Goal: Information Seeking & Learning: Learn about a topic

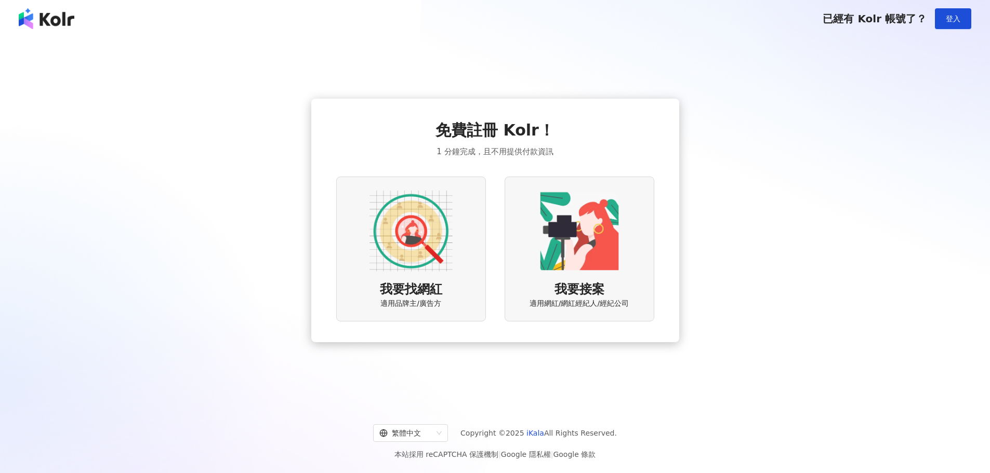
click at [400, 267] on img at bounding box center [410, 231] width 83 height 83
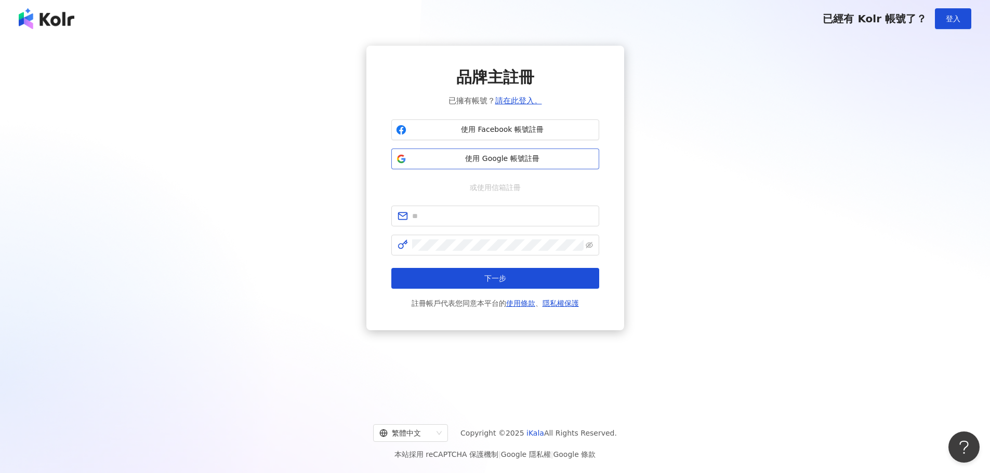
click at [474, 160] on span "使用 Google 帳號註冊" at bounding box center [502, 159] width 184 height 10
click at [473, 211] on input "text" at bounding box center [502, 215] width 181 height 11
type input "**********"
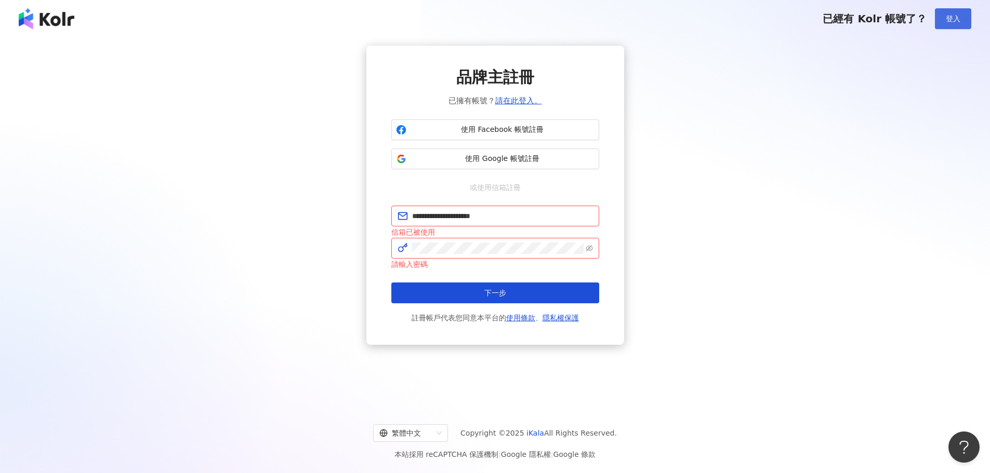
click at [956, 19] on span "登入" at bounding box center [953, 19] width 15 height 8
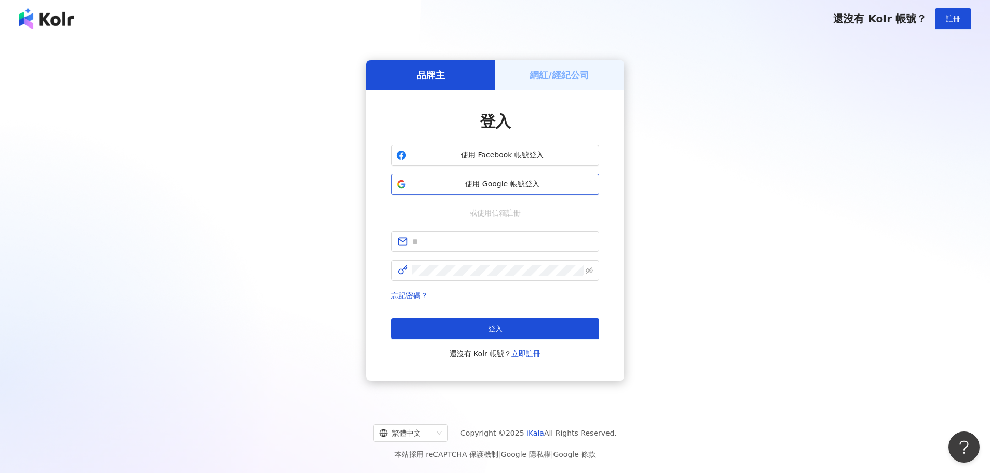
click at [508, 186] on span "使用 Google 帳號登入" at bounding box center [502, 184] width 184 height 10
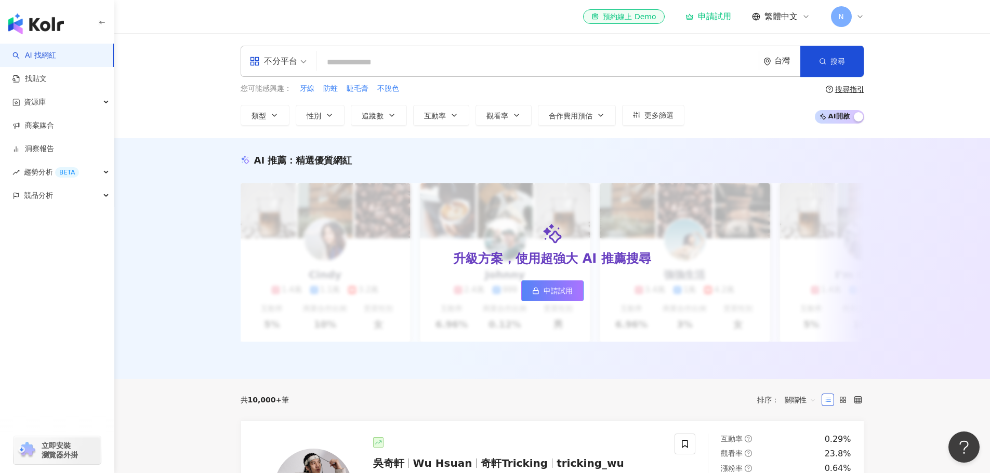
click at [49, 51] on link "AI 找網紅" at bounding box center [34, 55] width 44 height 10
click at [158, 92] on div "不分平台 台灣 搜尋 您可能感興趣： 牙線 防蛀 睫毛膏 不脫色 類型 性別 追蹤數 互動率 觀看率 合作費用預估 更多篩選 搜尋指引 AI 開啟 AI 關閉" at bounding box center [552, 85] width 876 height 105
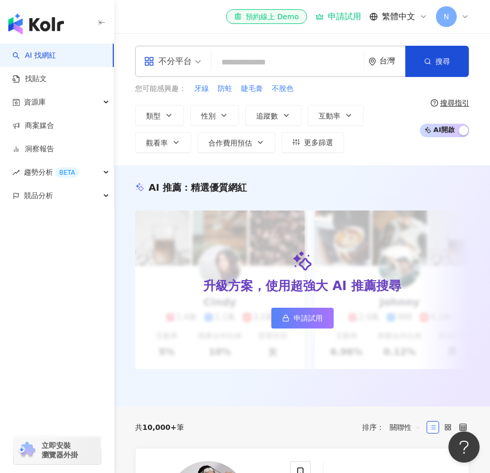
click at [35, 51] on link "AI 找網紅" at bounding box center [34, 55] width 44 height 10
click at [355, 114] on button "互動率" at bounding box center [336, 115] width 56 height 21
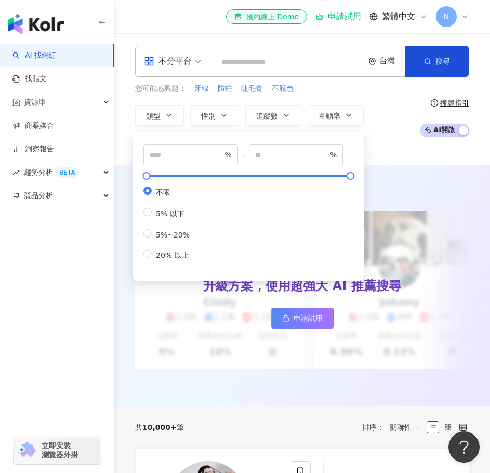
click at [390, 132] on div "類型 性別 追蹤數 互動率 觀看率 合作費用預估 更多篩選 % - % 不限 5% 以下 5%~20% 20% 以上" at bounding box center [274, 129] width 279 height 48
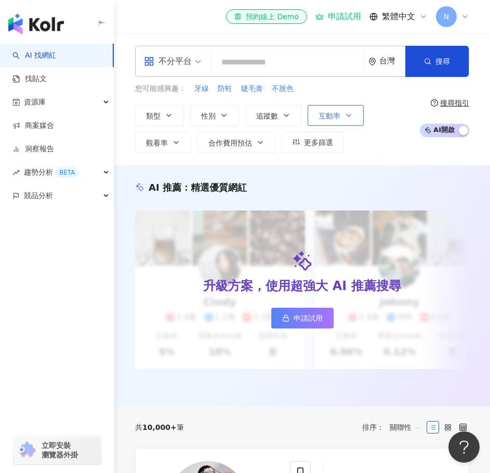
click at [348, 116] on icon "button" at bounding box center [349, 115] width 8 height 8
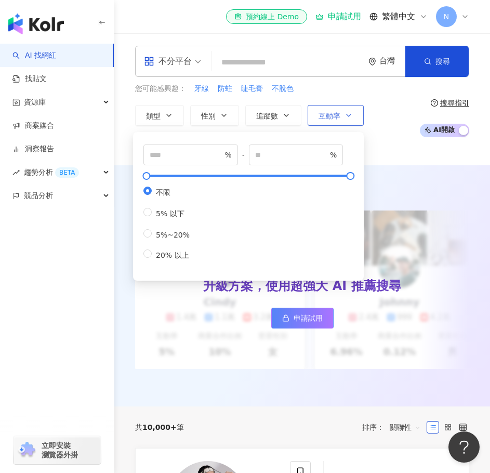
click at [327, 114] on span "互動率" at bounding box center [330, 116] width 22 height 8
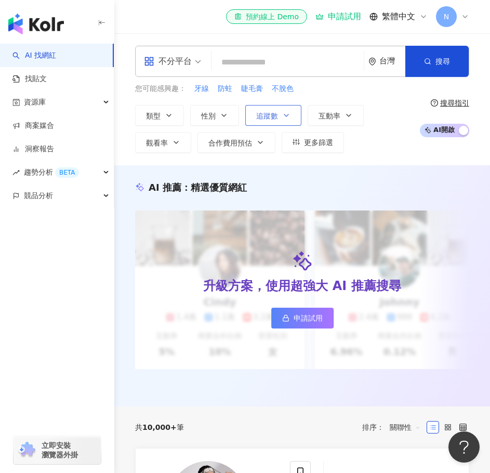
click at [270, 116] on span "追蹤數" at bounding box center [267, 116] width 22 height 8
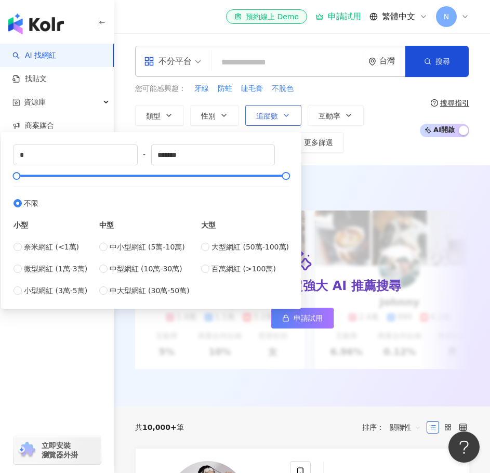
click at [270, 116] on span "追蹤數" at bounding box center [267, 116] width 22 height 8
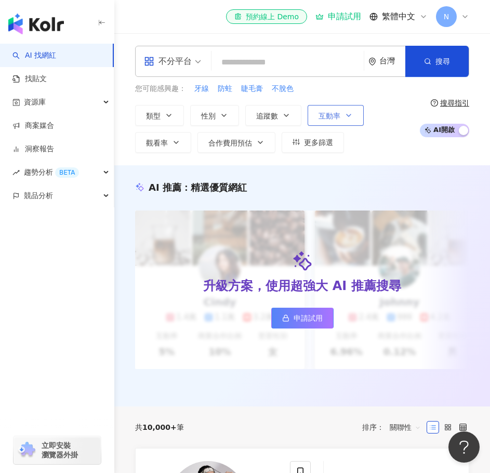
click at [336, 112] on span "互動率" at bounding box center [330, 116] width 22 height 8
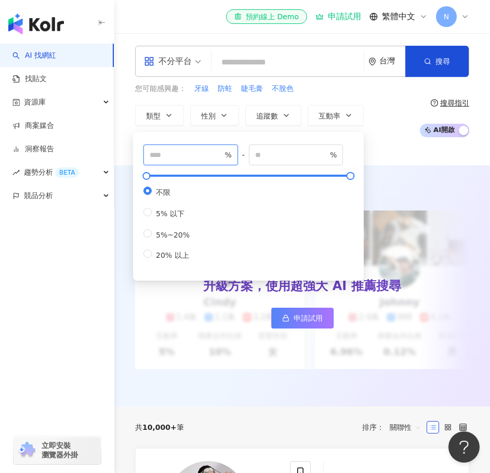
click at [192, 154] on input "number" at bounding box center [186, 154] width 73 height 11
click at [302, 155] on input "number" at bounding box center [291, 154] width 73 height 11
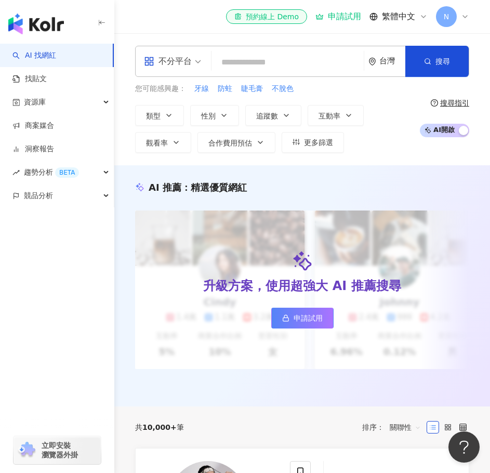
click at [381, 154] on div "不分平台 台灣 搜尋 您可能感興趣： 牙線 防蛀 睫毛膏 不脫色 類型 性別 追蹤數 互動率 觀看率 合作費用預估 更多篩選 % - % 不限 5% 以下 5…" at bounding box center [302, 99] width 376 height 132
click at [173, 139] on icon "button" at bounding box center [176, 142] width 8 height 8
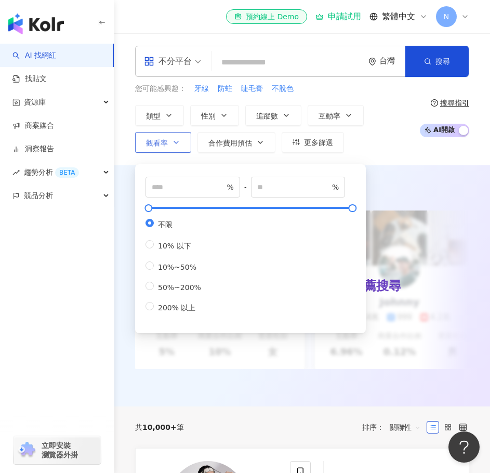
click at [173, 139] on icon "button" at bounding box center [176, 142] width 8 height 8
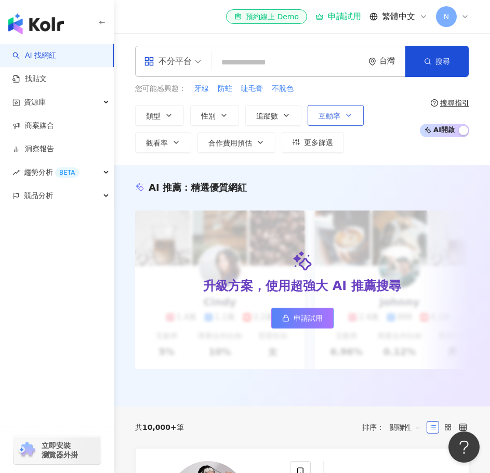
click at [331, 113] on span "互動率" at bounding box center [330, 116] width 22 height 8
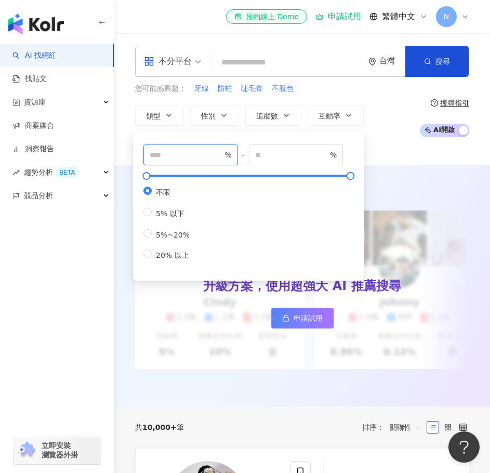
click at [191, 154] on input "number" at bounding box center [186, 154] width 73 height 11
click at [181, 261] on div "不限 5% 以下 5%~20% 20% 以上" at bounding box center [248, 224] width 210 height 74
click at [176, 259] on span "20% 以上" at bounding box center [173, 255] width 42 height 8
type input "**"
click at [298, 156] on input "number" at bounding box center [291, 154] width 73 height 11
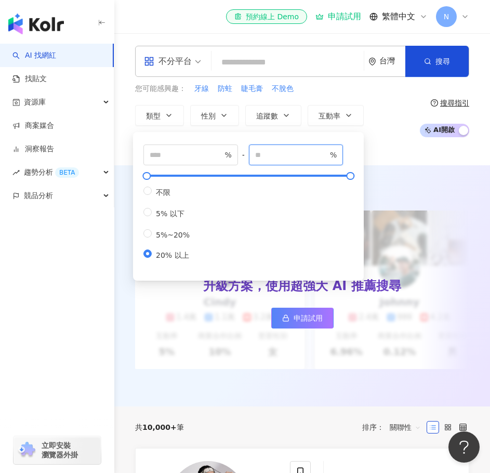
click at [298, 156] on input "number" at bounding box center [291, 154] width 73 height 11
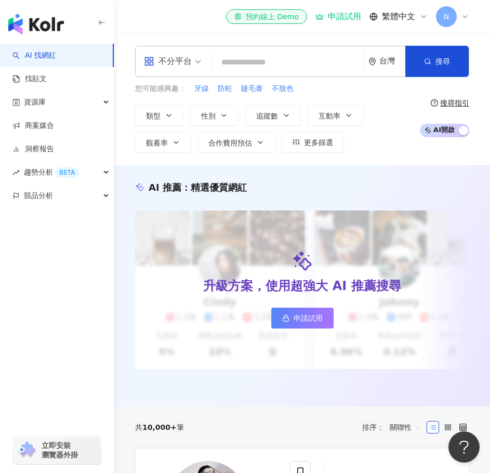
click at [382, 154] on div "不分平台 台灣 搜尋 您可能感興趣： 牙線 防蛀 睫毛膏 不脫色 類型 性別 追蹤數 互動率 觀看率 合作費用預估 更多篩選 ** % - % 不限 5% 以…" at bounding box center [302, 99] width 376 height 132
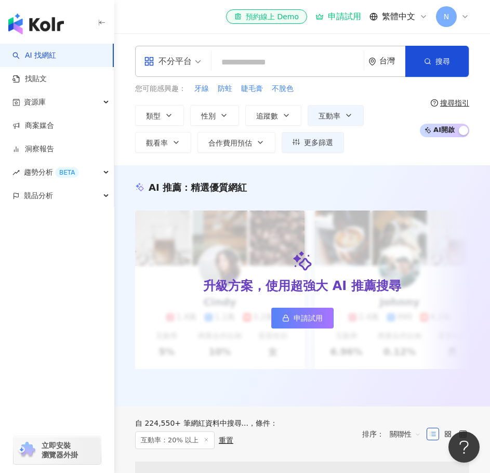
click at [382, 154] on div "不分平台 台灣 搜尋 您可能感興趣： 牙線 防蛀 睫毛膏 不脫色 類型 性別 追蹤數 互動率 觀看率 合作費用預估 更多篩選 ** % - % 不限 5% 以…" at bounding box center [302, 99] width 376 height 132
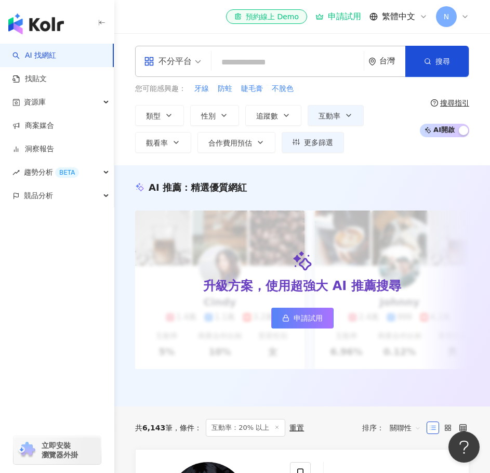
click at [381, 154] on div "不分平台 台灣 搜尋 您可能感興趣： 牙線 防蛀 睫毛膏 不脫色 類型 性別 追蹤數 互動率 觀看率 合作費用預估 更多篩選 ** % - % 不限 5% 以…" at bounding box center [302, 99] width 376 height 132
click at [307, 147] on span "更多篩選" at bounding box center [318, 142] width 29 height 8
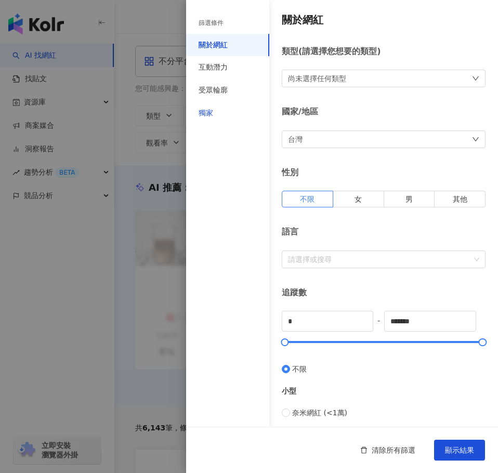
click at [205, 113] on div "獨家" at bounding box center [205, 113] width 15 height 10
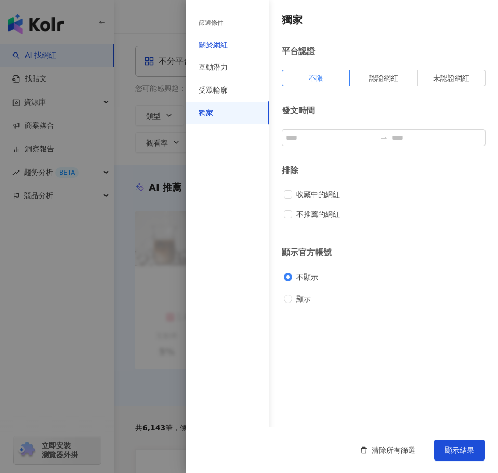
click at [211, 49] on div "關於網紅" at bounding box center [212, 45] width 29 height 10
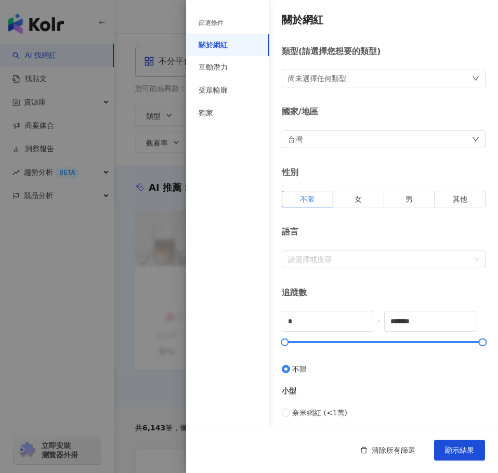
click at [234, 134] on div "篩選條件 關於網紅 互動潛力 受眾輪廓 獨家" at bounding box center [227, 242] width 83 height 460
click at [213, 116] on div "獨家" at bounding box center [205, 113] width 15 height 10
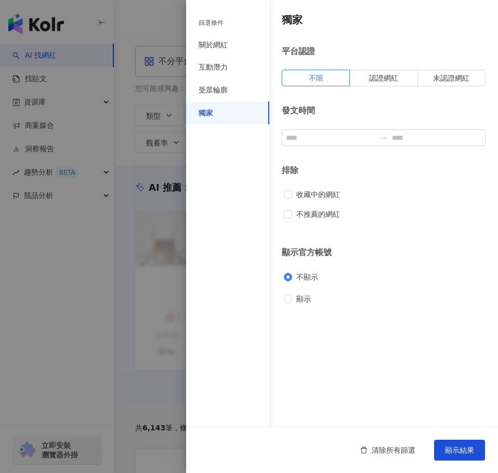
click at [236, 183] on div "篩選條件 關於網紅 互動潛力 受眾輪廓 獨家" at bounding box center [227, 242] width 83 height 460
click at [380, 77] on span "認證網紅" at bounding box center [383, 78] width 29 height 8
click at [365, 102] on div "獨家 平台認證 不限 認證網紅 未認證網紅 發文時間 排除 收藏中的網紅 不推薦的網紅 顯示官方帳號 不顯示 顯示" at bounding box center [342, 158] width 312 height 317
click at [446, 74] on span "未認證網紅" at bounding box center [451, 78] width 36 height 8
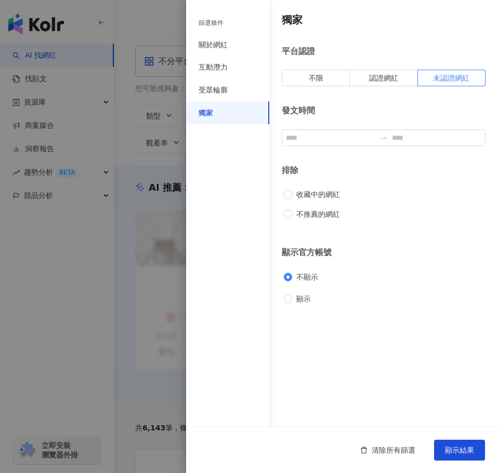
click at [412, 96] on div "獨家 平台認證 不限 認證網紅 未認證網紅 發文時間 排除 收藏中的網紅 不推薦的網紅 顯示官方帳號 不顯示 顯示" at bounding box center [342, 158] width 312 height 317
click at [316, 82] on span "不限" at bounding box center [316, 78] width 15 height 8
click at [339, 99] on div "獨家 平台認證 不限 認證網紅 未認證網紅 發文時間 排除 收藏中的網紅 不推薦的網紅 顯示官方帳號 不顯示 顯示" at bounding box center [342, 158] width 312 height 317
click at [224, 89] on div "受眾輪廓" at bounding box center [212, 90] width 29 height 10
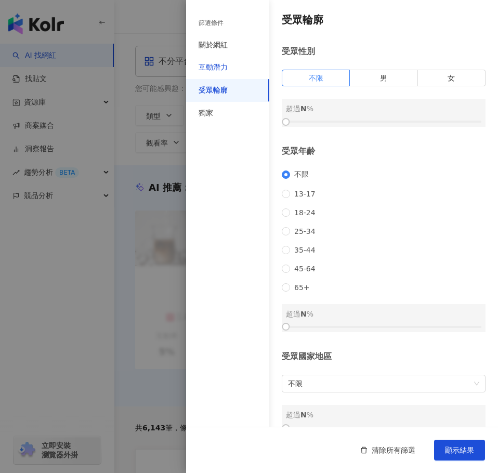
click at [220, 63] on div "互動潛力" at bounding box center [212, 67] width 29 height 10
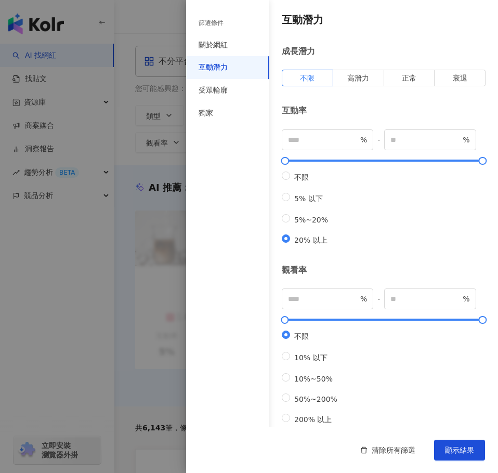
click at [251, 178] on div "篩選條件 關於網紅 互動潛力 受眾輪廓 獨家" at bounding box center [227, 242] width 83 height 460
type input "**"
type input "***"
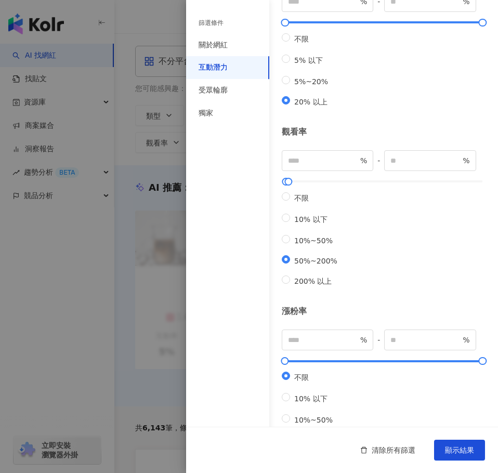
scroll to position [224, 0]
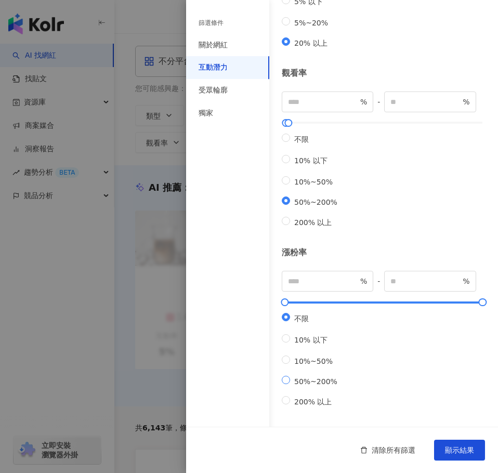
type input "**"
type input "***"
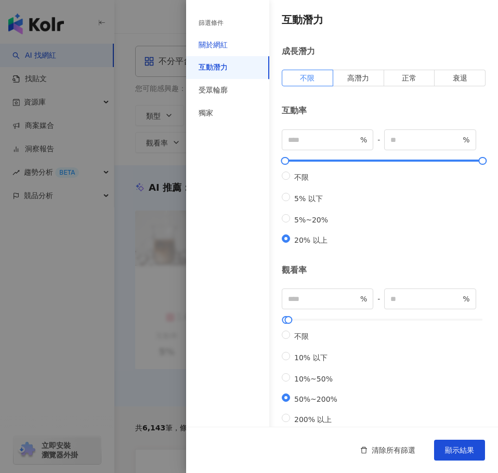
click at [222, 40] on div "關於網紅" at bounding box center [212, 45] width 29 height 10
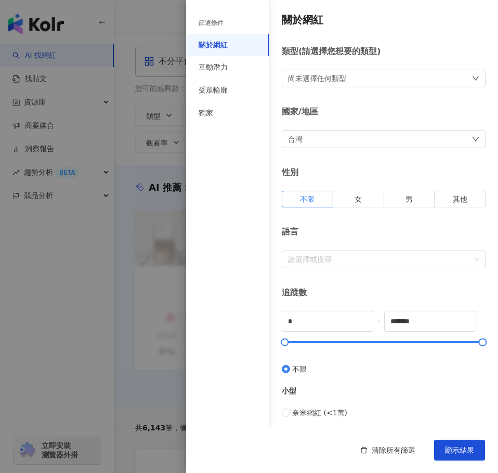
click at [368, 76] on div "尚未選擇任何類型" at bounding box center [384, 79] width 204 height 18
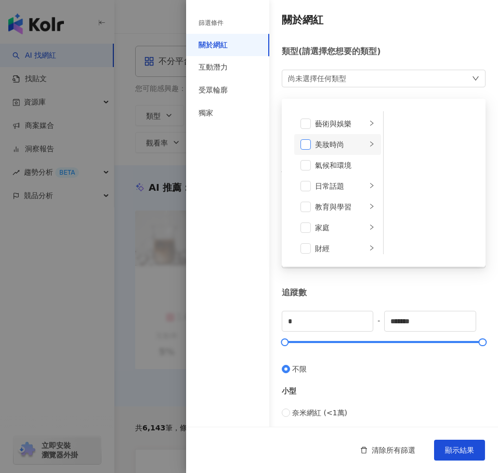
click at [309, 144] on span at bounding box center [305, 144] width 10 height 10
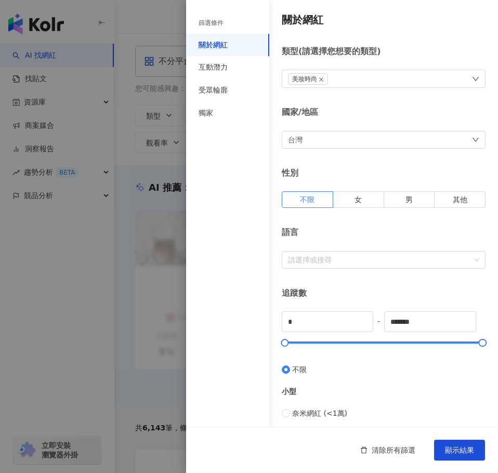
click at [241, 171] on div "篩選條件 關於網紅 互動潛力 受眾輪廓 獨家" at bounding box center [227, 242] width 83 height 460
click at [369, 74] on div "美妝時尚" at bounding box center [384, 79] width 204 height 18
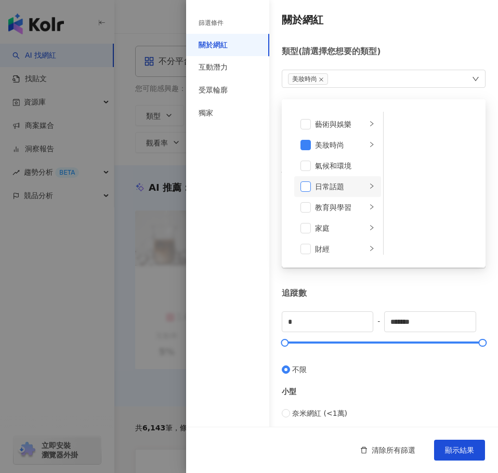
click at [302, 186] on span at bounding box center [305, 186] width 10 height 10
click at [309, 122] on span at bounding box center [305, 124] width 10 height 10
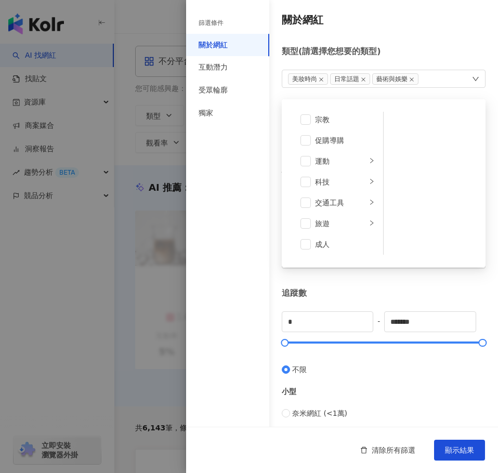
scroll to position [360, 0]
click at [257, 167] on div "篩選條件 關於網紅 互動潛力 受眾輪廓 獨家" at bounding box center [227, 242] width 83 height 460
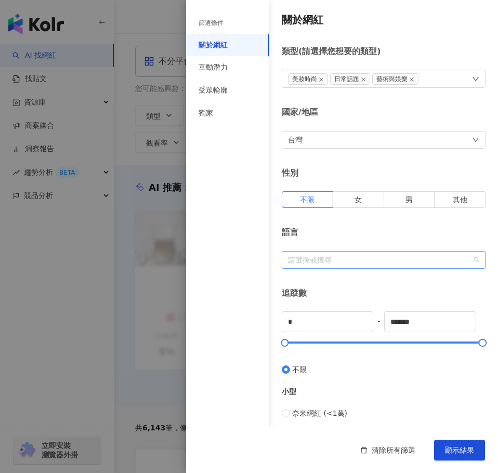
click at [371, 257] on div at bounding box center [378, 260] width 189 height 8
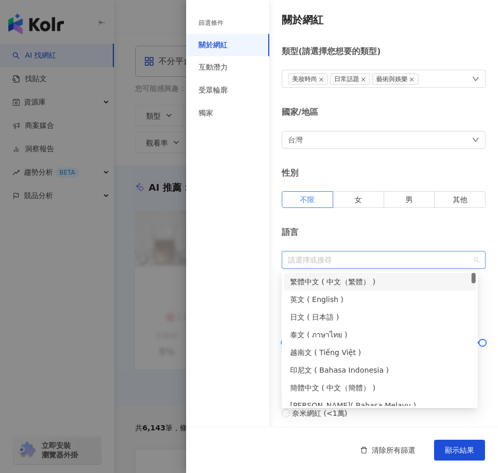
click at [348, 280] on div "繁體中文 ( 中文（繁體） )" at bounding box center [379, 281] width 179 height 11
click at [241, 306] on div "篩選條件 關於網紅 互動潛力 受眾輪廓 獨家" at bounding box center [227, 242] width 83 height 460
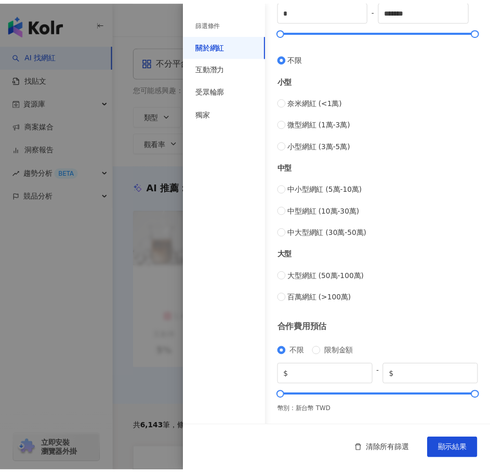
scroll to position [312, 0]
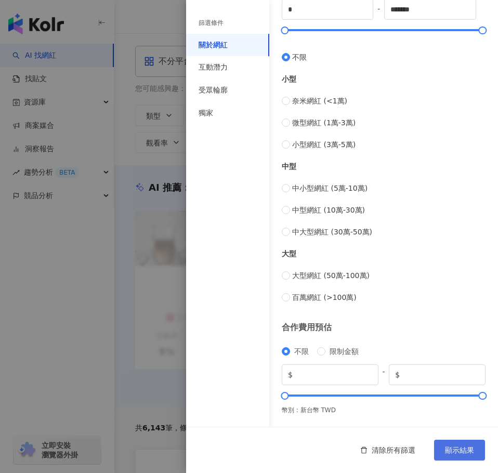
click at [463, 448] on span "顯示結果" at bounding box center [459, 450] width 29 height 8
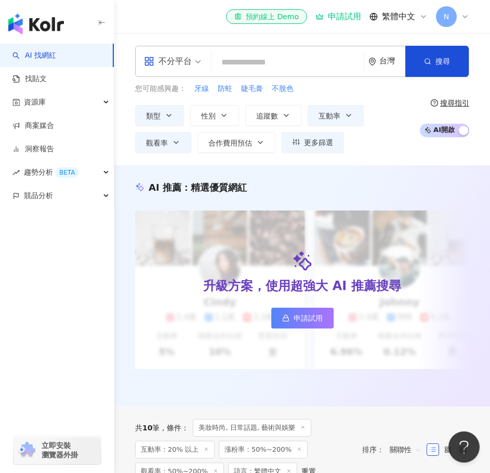
click at [234, 66] on input "search" at bounding box center [288, 62] width 144 height 20
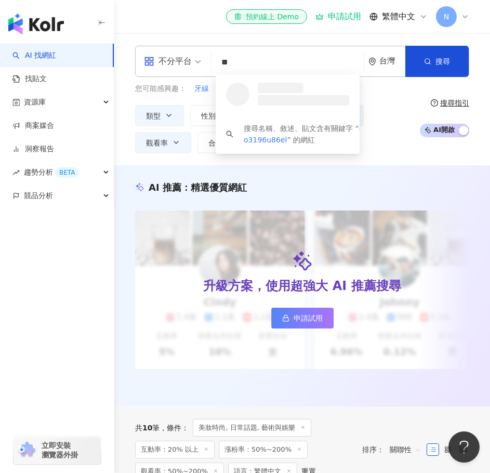
type input "*"
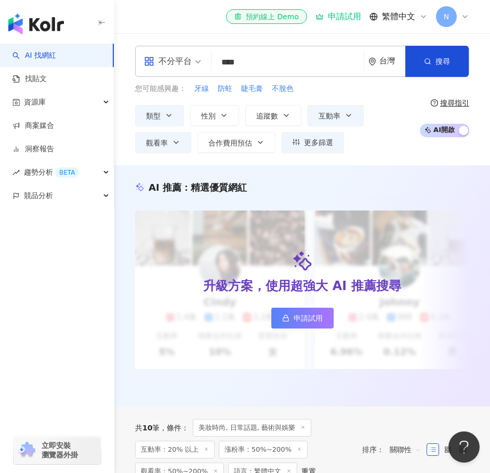
type input "****"
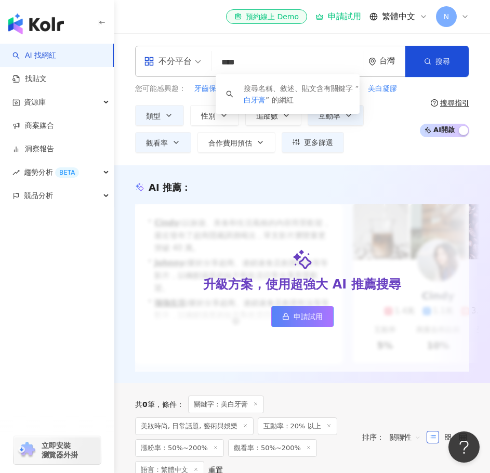
click at [390, 139] on div "類型 性別 追蹤數 互動率 觀看率 合作費用預估 更多篩選 篩選條件 關於網紅 互動潛力 受眾輪廓 獨家 關於網紅 類型 ( 請選擇您想要的類型 ) 美妝時尚…" at bounding box center [274, 129] width 279 height 48
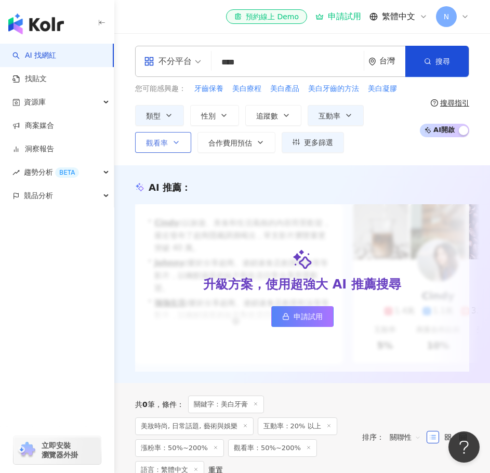
click at [169, 144] on button "觀看率" at bounding box center [163, 142] width 56 height 21
type input "**"
type input "***"
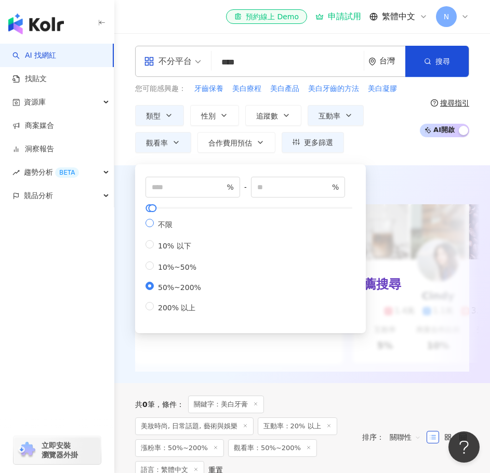
click at [156, 223] on span "不限" at bounding box center [165, 224] width 23 height 8
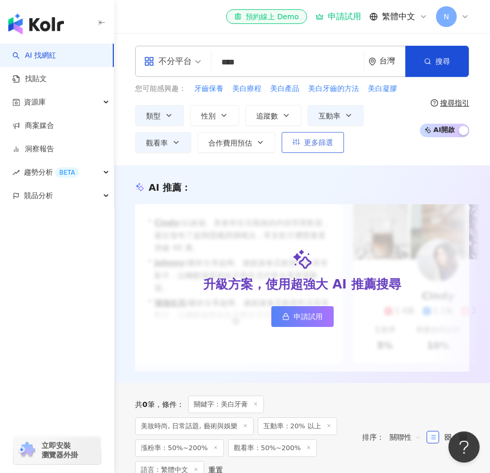
click at [334, 138] on button "更多篩選" at bounding box center [313, 142] width 62 height 21
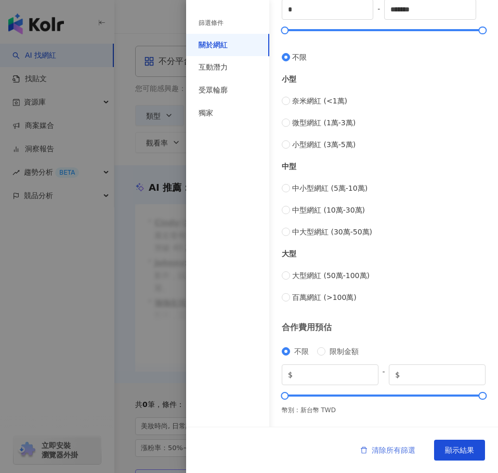
click at [385, 456] on button "清除所有篩選" at bounding box center [388, 450] width 76 height 21
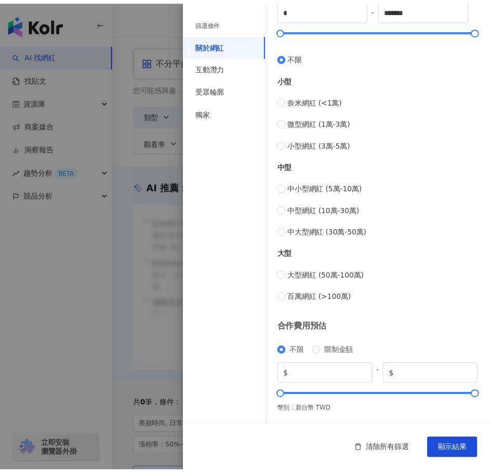
scroll to position [312, 0]
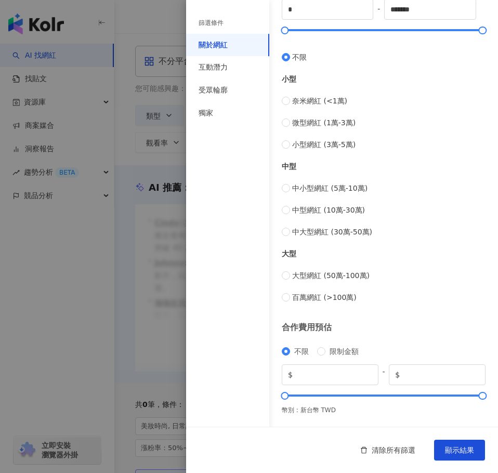
click at [173, 29] on div at bounding box center [249, 236] width 498 height 473
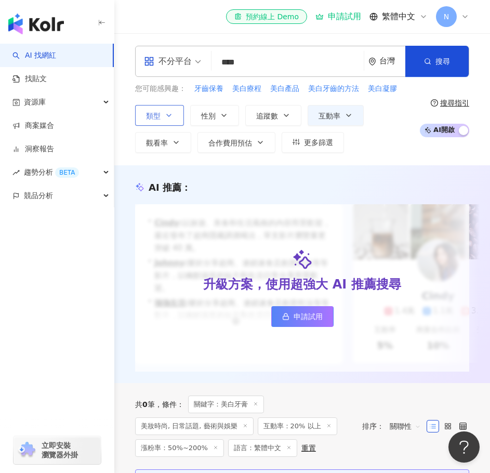
click at [166, 116] on icon "button" at bounding box center [169, 115] width 8 height 8
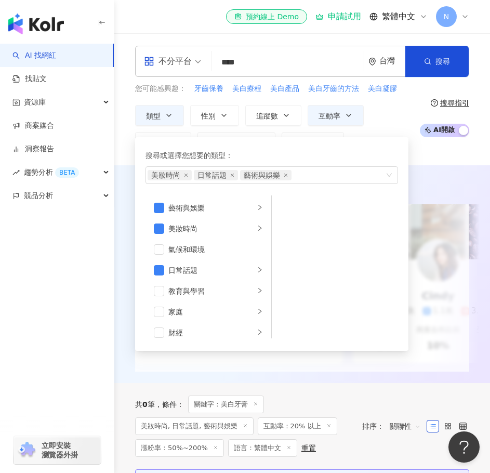
click at [386, 123] on div "類型 搜尋或選擇您想要的類型： 美妝時尚 日常話題 藝術與娛樂 藝術與娛樂 美妝時尚 氣候和環境 日常話題 教育與學習 家庭 財經 美食 命理占卜 遊戲 法政…" at bounding box center [274, 129] width 279 height 48
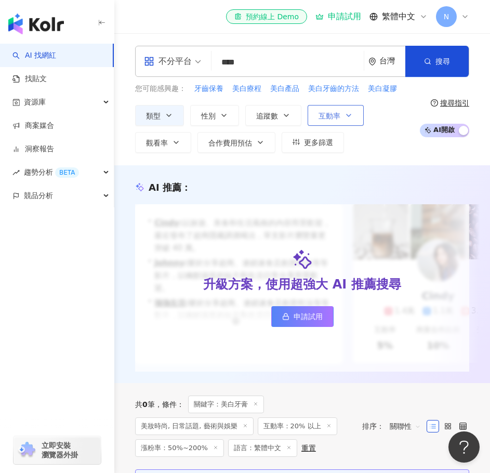
click at [353, 115] on button "互動率" at bounding box center [336, 115] width 56 height 21
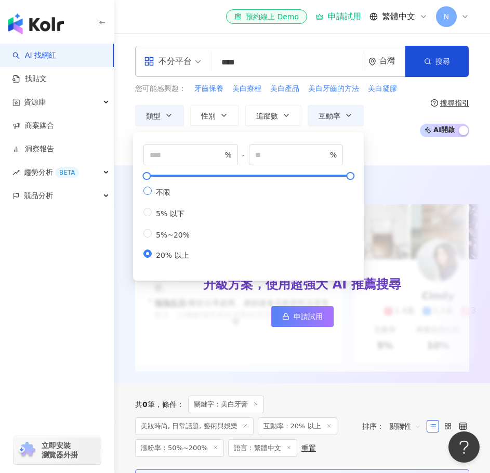
click at [153, 196] on span "不限" at bounding box center [163, 192] width 23 height 8
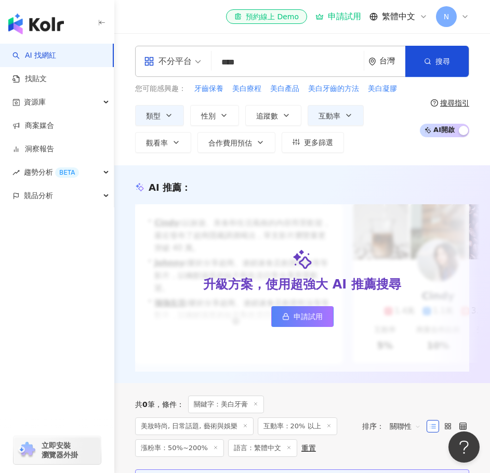
click at [398, 155] on div "不分平台 **** 台灣 搜尋 keyword 搜尋名稱、敘述、貼文含有關鍵字 “ 美白牙膏 ” 的網紅 您可能感興趣： 牙齒保養 美白療程 美白產品 美白牙…" at bounding box center [302, 99] width 376 height 132
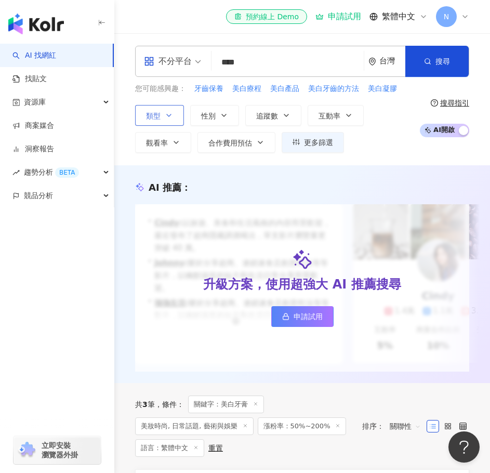
click at [171, 117] on icon "button" at bounding box center [169, 115] width 8 height 8
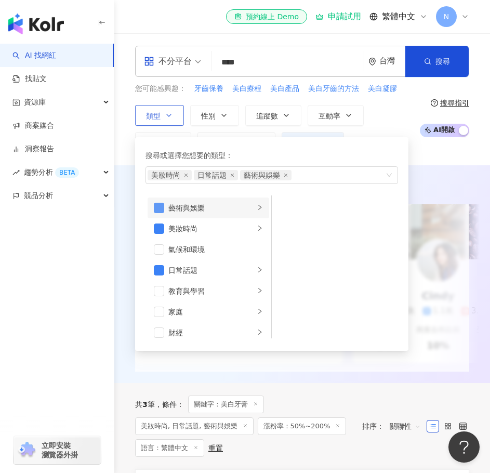
click at [158, 204] on span "button" at bounding box center [159, 208] width 10 height 10
click at [162, 230] on span "button" at bounding box center [159, 228] width 10 height 10
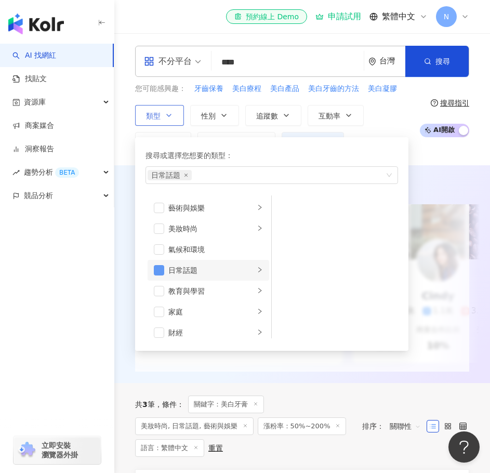
click at [156, 268] on span "button" at bounding box center [159, 270] width 10 height 10
click at [156, 232] on span "button" at bounding box center [159, 228] width 10 height 10
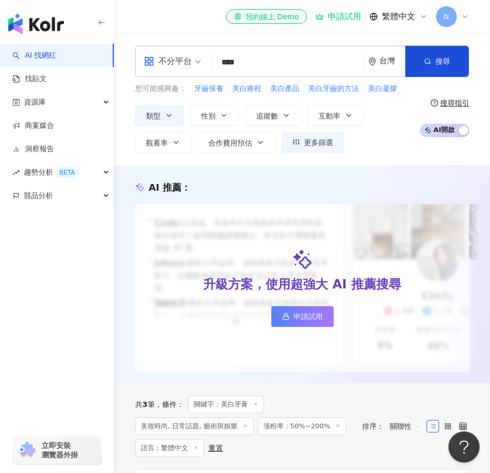
click at [379, 120] on div "類型 搜尋或選擇您想要的類型： 美妝時尚 藝術與娛樂 美妝時尚 氣候和環境 日常話題 教育與學習 家庭 財經 美食 命理占卜 遊戲 法政社會 生活風格 影視娛…" at bounding box center [274, 129] width 279 height 48
click at [236, 110] on button "性別" at bounding box center [214, 115] width 49 height 21
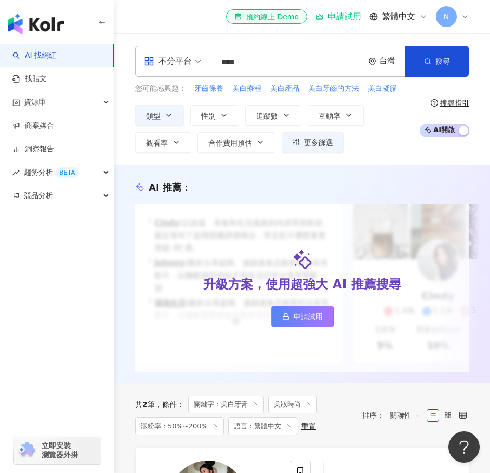
click at [386, 111] on div "類型 性別 追蹤數 互動率 觀看率 合作費用預估 更多篩選 篩選條件 關於網紅 互動潛力 受眾輪廓 獨家 關於網紅 類型 ( 請選擇您想要的類型 ) 美妝時尚…" at bounding box center [274, 129] width 279 height 48
click at [309, 140] on span "更多篩選" at bounding box center [318, 142] width 29 height 8
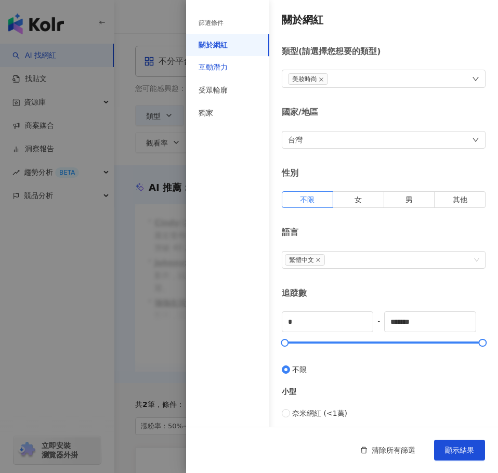
click at [220, 70] on div "互動潛力" at bounding box center [212, 67] width 29 height 10
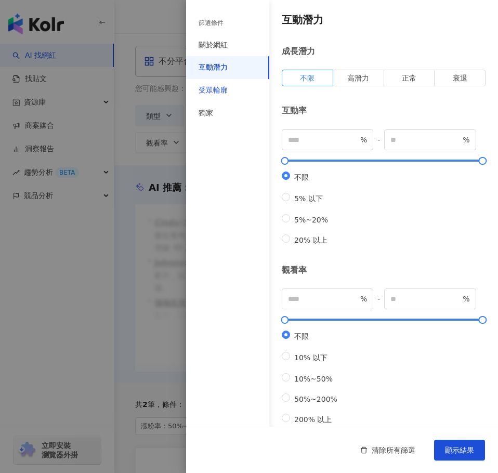
click at [227, 89] on div "受眾輪廓" at bounding box center [212, 90] width 29 height 10
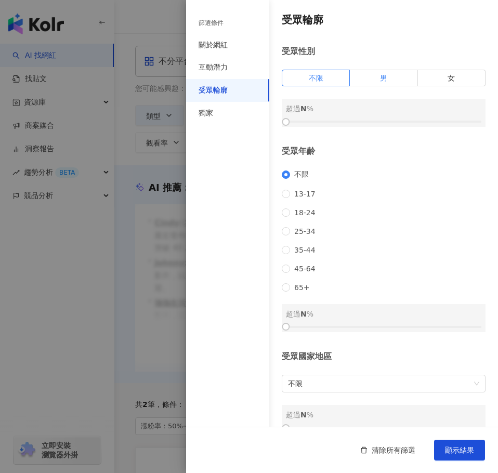
click at [380, 75] on span "男" at bounding box center [383, 78] width 7 height 8
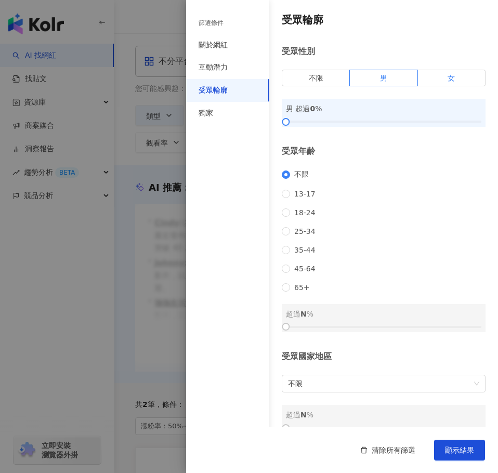
click at [436, 75] on label "女" at bounding box center [452, 78] width 68 height 17
drag, startPoint x: 284, startPoint y: 125, endPoint x: 379, endPoint y: 118, distance: 94.8
click at [380, 119] on div at bounding box center [383, 122] width 6 height 6
click at [285, 329] on div at bounding box center [286, 327] width 6 height 6
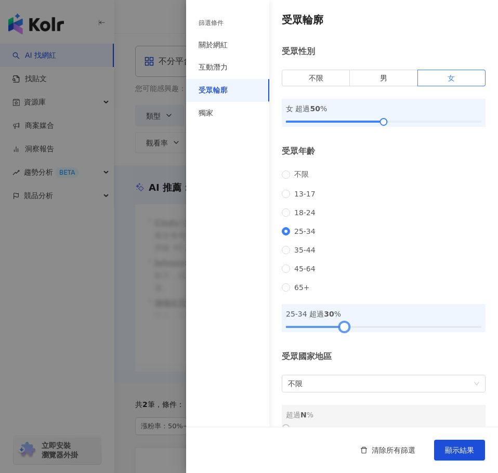
drag, startPoint x: 288, startPoint y: 340, endPoint x: 343, endPoint y: 336, distance: 55.8
click at [343, 329] on div at bounding box center [344, 327] width 6 height 6
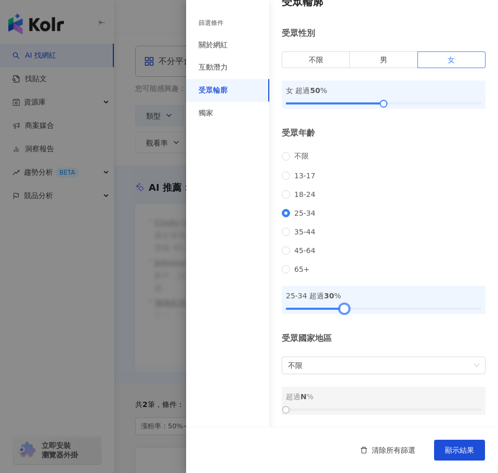
scroll to position [32, 0]
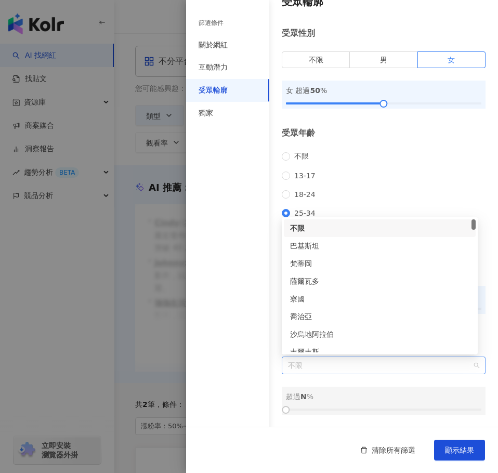
click at [326, 370] on span "不限" at bounding box center [383, 365] width 191 height 17
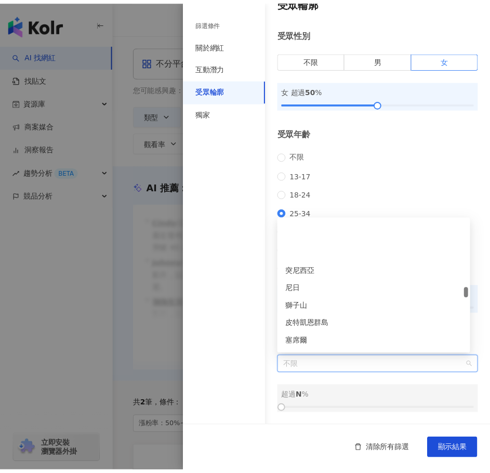
scroll to position [2182, 0]
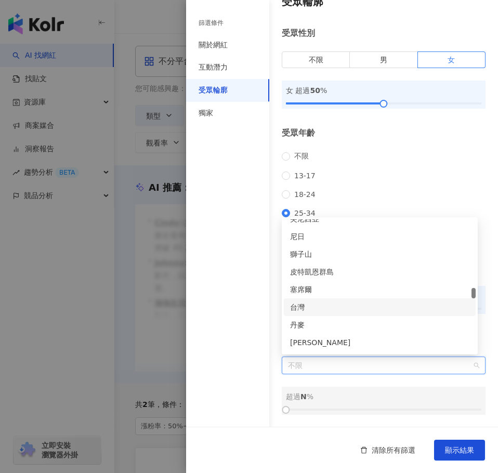
click at [306, 306] on div "台灣" at bounding box center [379, 306] width 179 height 11
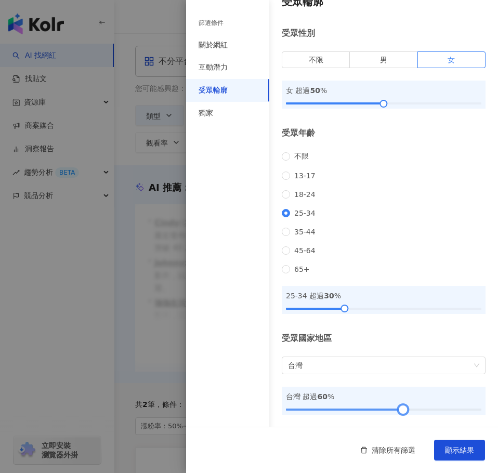
drag, startPoint x: 284, startPoint y: 406, endPoint x: 398, endPoint y: 404, distance: 113.3
click at [400, 407] on div at bounding box center [403, 410] width 6 height 6
click at [442, 446] on button "顯示結果" at bounding box center [459, 450] width 51 height 21
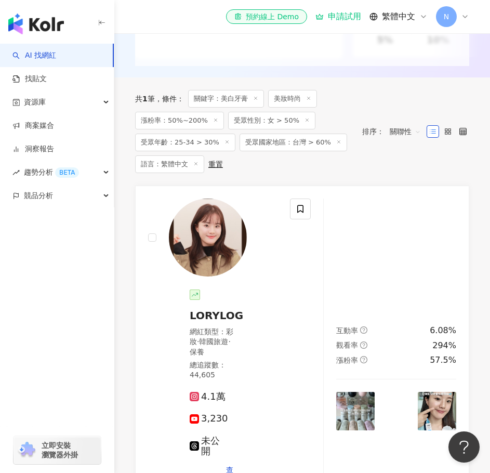
scroll to position [312, 0]
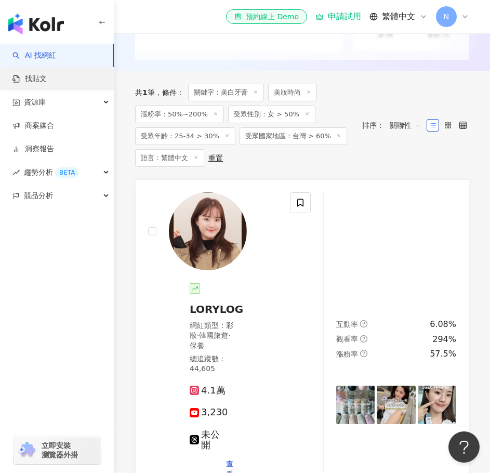
click at [36, 78] on link "找貼文" at bounding box center [29, 79] width 34 height 10
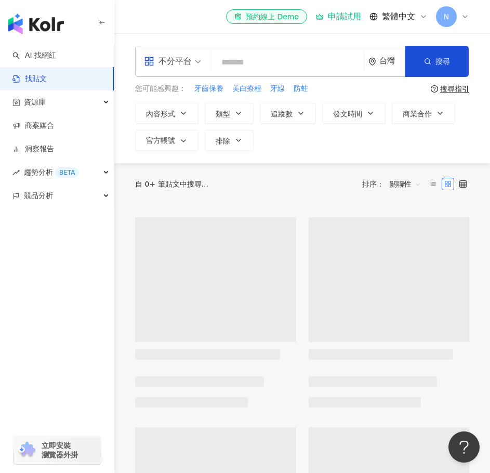
click at [275, 64] on input "search" at bounding box center [288, 62] width 144 height 22
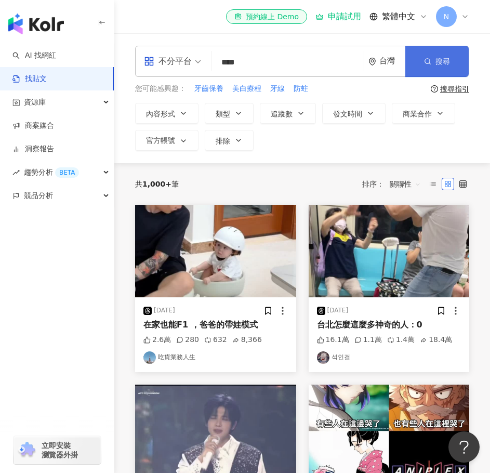
click at [440, 63] on span "搜尋" at bounding box center [442, 61] width 15 height 8
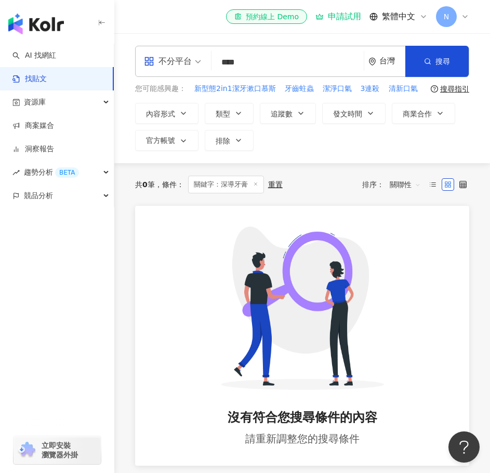
click at [240, 67] on input "****" at bounding box center [288, 62] width 144 height 22
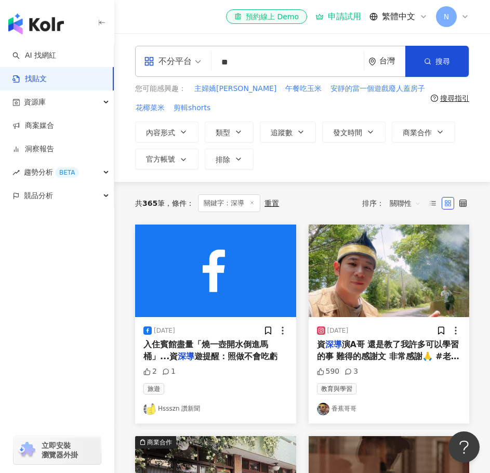
click at [257, 67] on input "**" at bounding box center [288, 62] width 144 height 22
type input "*****"
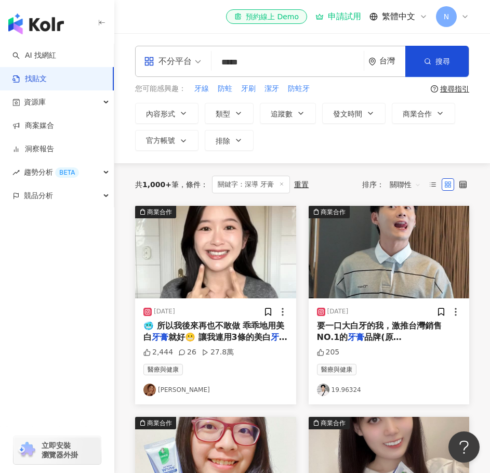
click at [342, 169] on div "共 1,000+ 筆 條件 ： 關鍵字：深導 牙膏 重置 排序： 關聯性" at bounding box center [302, 184] width 334 height 43
click at [388, 149] on div "內容形式 類型 追蹤數 發文時間 商業合作 官方帳號 排除" at bounding box center [302, 127] width 334 height 48
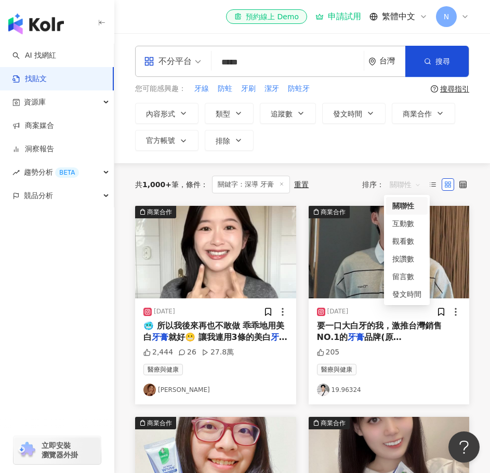
click at [414, 183] on span "關聯性" at bounding box center [405, 184] width 31 height 17
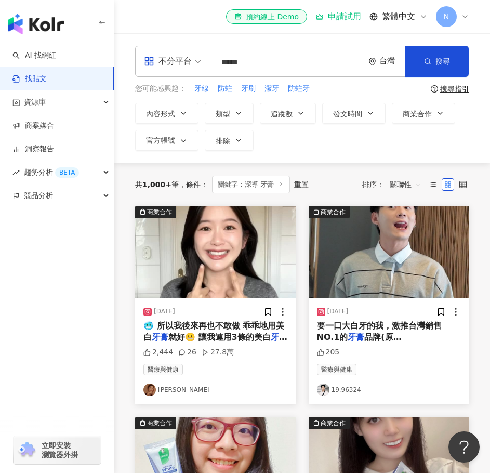
click at [414, 183] on span "關聯性" at bounding box center [405, 184] width 31 height 17
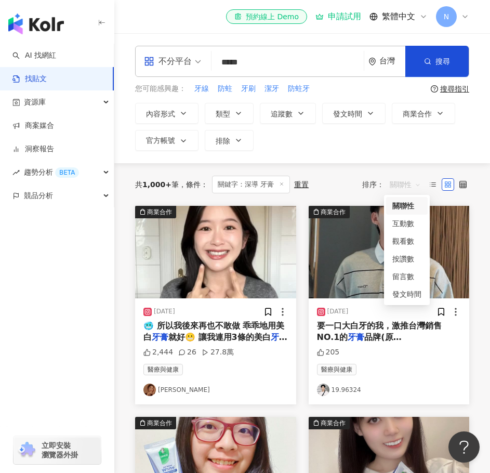
click at [412, 183] on span "關聯性" at bounding box center [405, 184] width 31 height 17
click at [408, 239] on div "觀看數" at bounding box center [406, 240] width 29 height 11
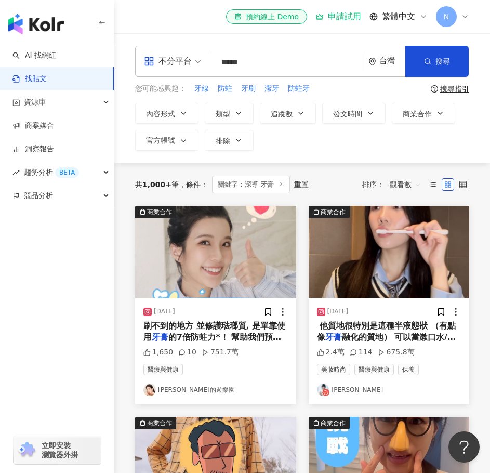
drag, startPoint x: 198, startPoint y: 325, endPoint x: 181, endPoint y: 325, distance: 16.6
click at [181, 325] on span "刷不到的地方 並修護琺瑯質, 是單靠使用" at bounding box center [214, 331] width 142 height 21
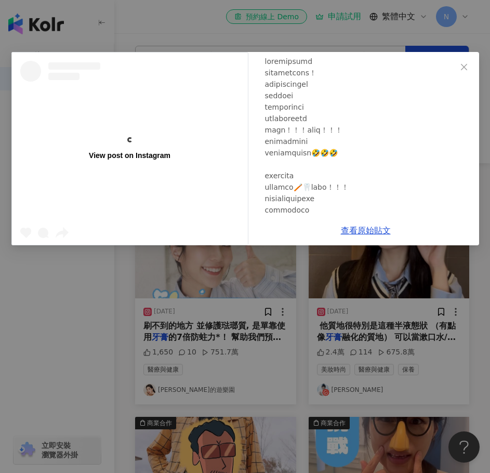
scroll to position [104, 0]
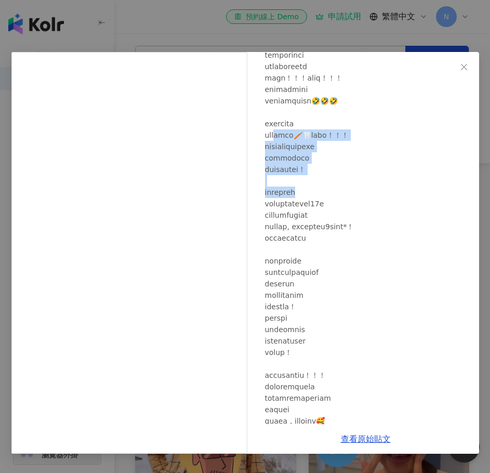
drag, startPoint x: 286, startPoint y: 135, endPoint x: 324, endPoint y: 197, distance: 73.4
click at [324, 197] on div at bounding box center [368, 261] width 206 height 514
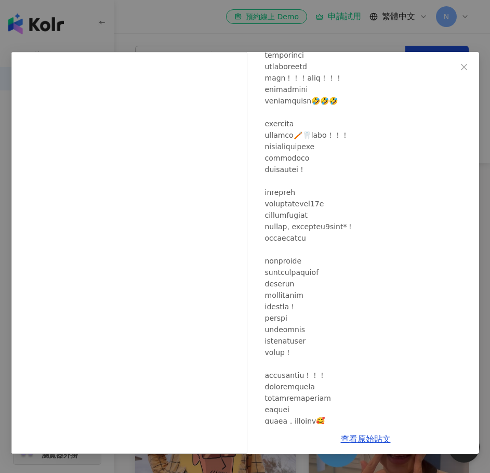
click at [306, 202] on div at bounding box center [368, 261] width 206 height 514
click at [300, 210] on div at bounding box center [368, 261] width 206 height 514
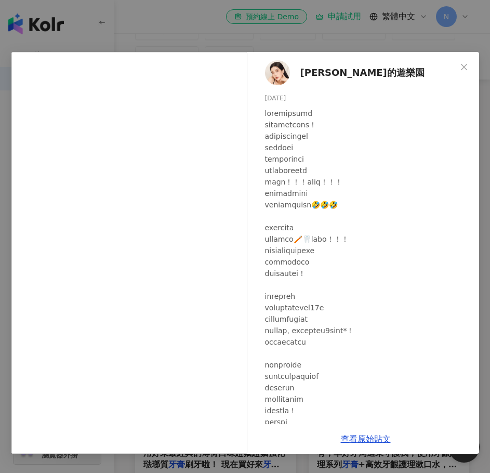
scroll to position [0, 0]
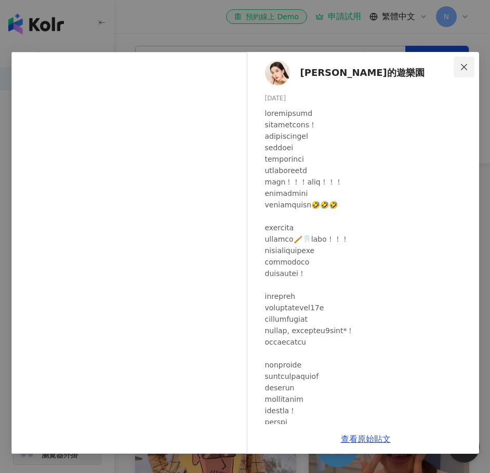
click at [461, 66] on icon "close" at bounding box center [464, 67] width 8 height 8
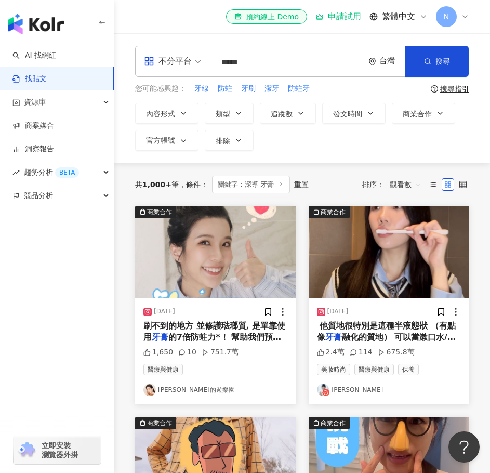
click at [107, 97] on div "資源庫" at bounding box center [57, 101] width 114 height 23
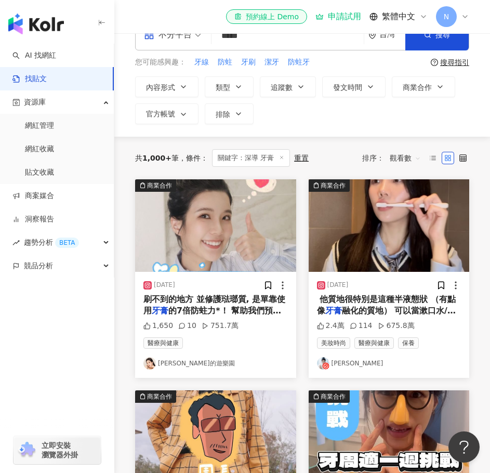
scroll to position [8, 0]
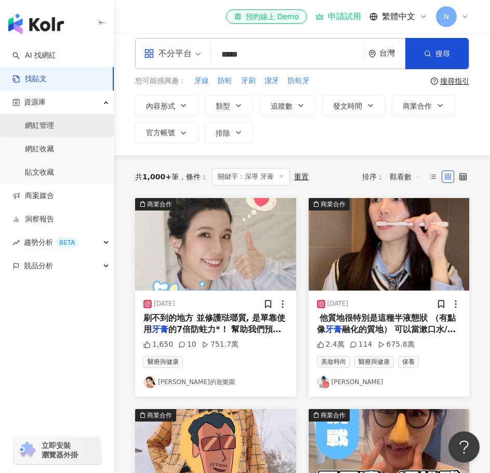
click at [46, 128] on link "網紅管理" at bounding box center [39, 126] width 29 height 10
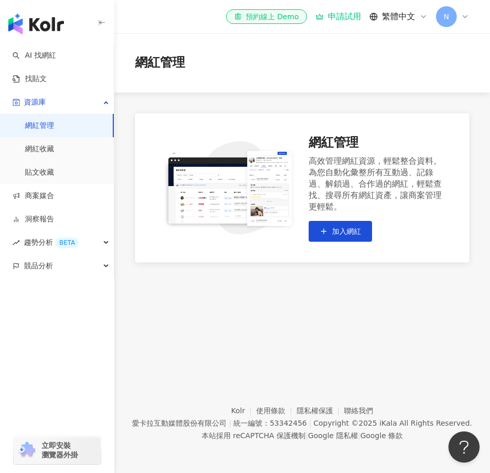
click at [124, 154] on div "網紅管理 高效管理網紅資源，輕鬆整合資料。為您自動化彙整所有互動過、記錄過、解鎖過、合作過的網紅，輕鬆查找、搜尋所有網紅資產，讓商案管理更輕鬆。 加入網紅" at bounding box center [302, 188] width 376 height 150
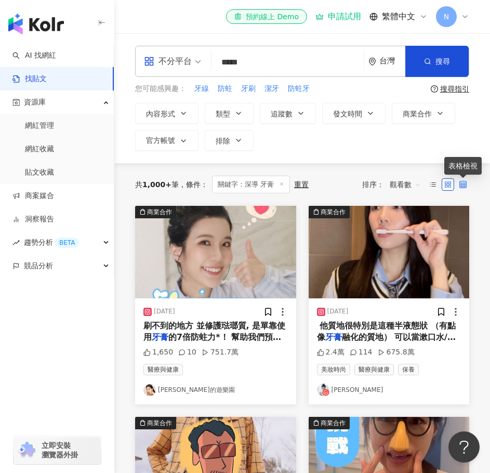
click at [463, 187] on icon at bounding box center [462, 184] width 7 height 7
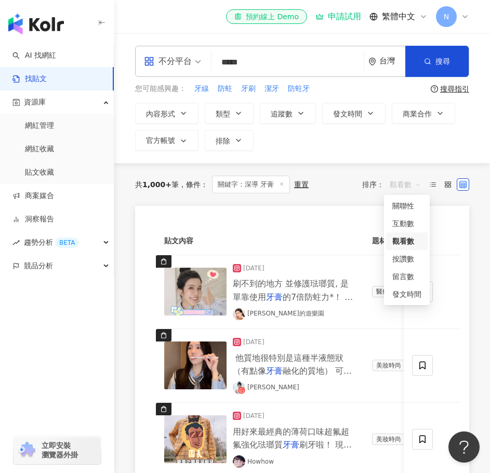
click at [415, 184] on span "觀看數" at bounding box center [405, 184] width 31 height 17
click at [401, 260] on div "按讚數" at bounding box center [406, 258] width 29 height 11
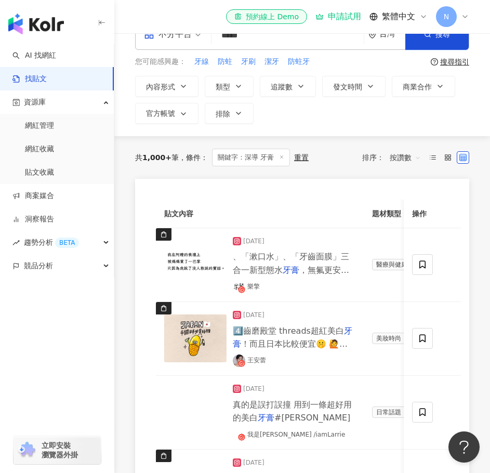
scroll to position [104, 0]
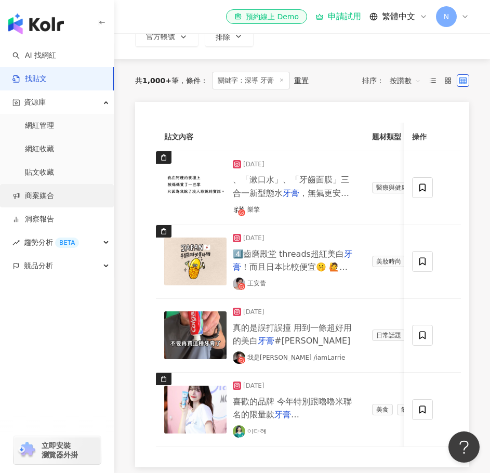
click at [41, 197] on link "商案媒合" at bounding box center [33, 196] width 42 height 10
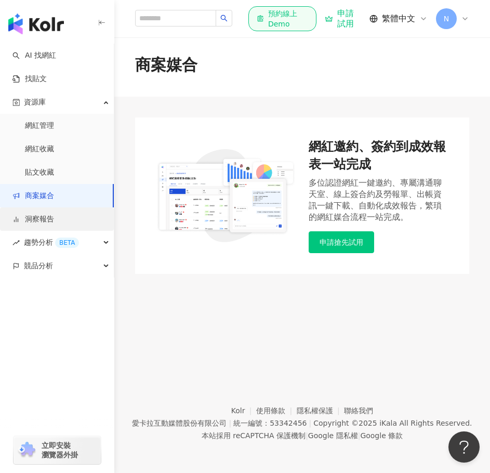
click at [41, 219] on link "洞察報告" at bounding box center [33, 219] width 42 height 10
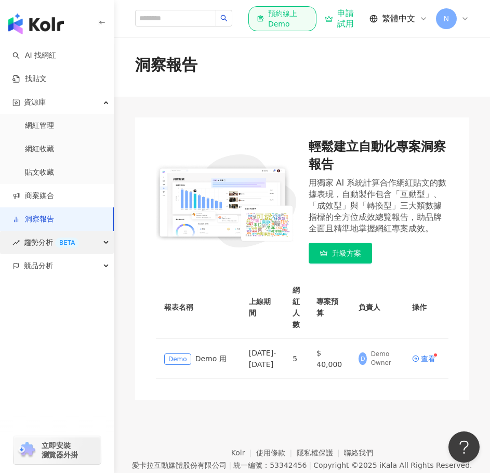
click at [31, 242] on span "趨勢分析 BETA" at bounding box center [51, 242] width 55 height 23
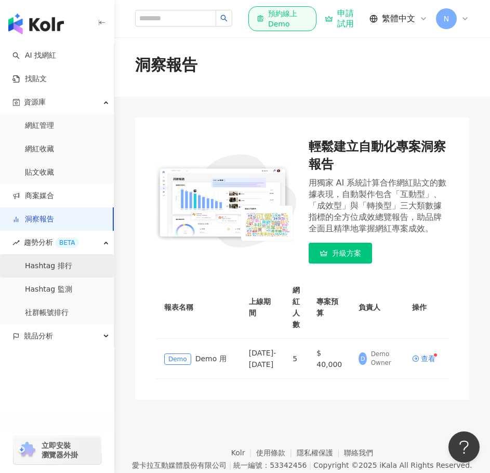
click at [41, 268] on link "Hashtag 排行" at bounding box center [48, 266] width 47 height 10
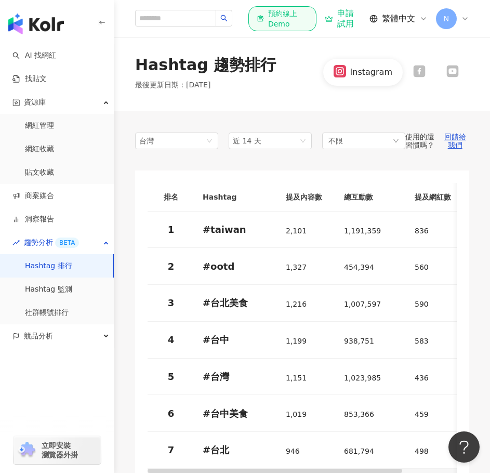
click at [145, 224] on div "排名 Hashtag 提及內容數 總互動數 提及網紅數 操作 1 # taiwan 2,101 1,191,359 836 查看分析 2 # ootd 1,3…" at bounding box center [302, 382] width 334 height 425
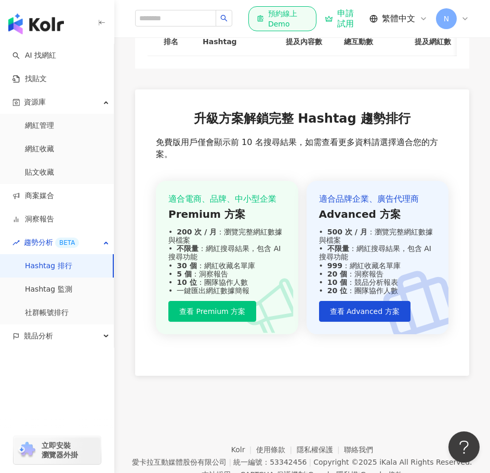
scroll to position [569, 0]
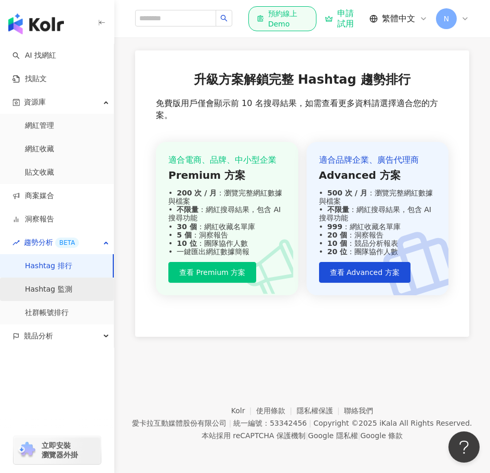
click at [63, 294] on link "Hashtag 監測" at bounding box center [48, 289] width 47 height 10
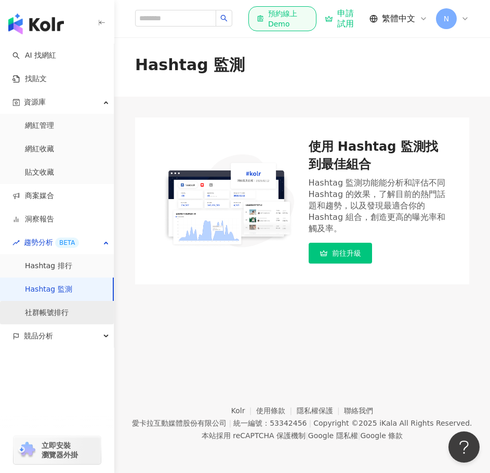
click at [54, 310] on link "社群帳號排行" at bounding box center [47, 313] width 44 height 10
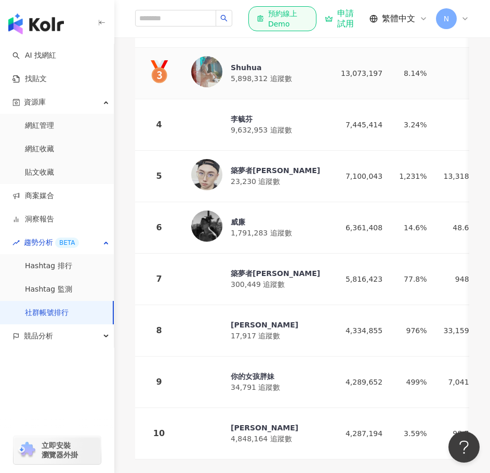
scroll to position [312, 0]
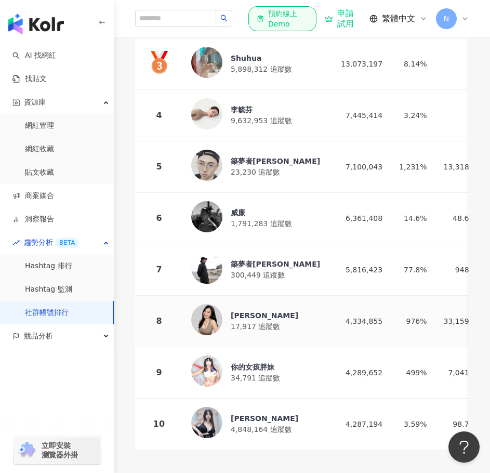
click at [248, 313] on div "林玉心 Serina" at bounding box center [265, 315] width 68 height 10
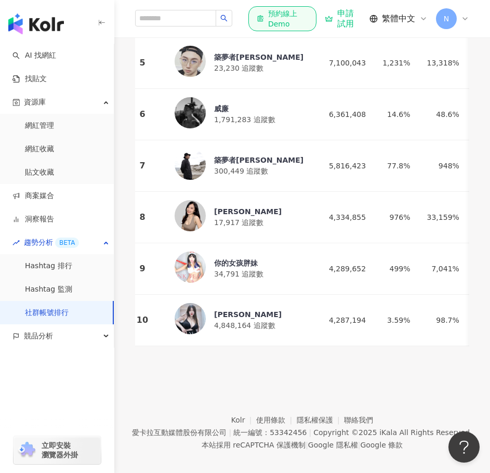
scroll to position [0, 0]
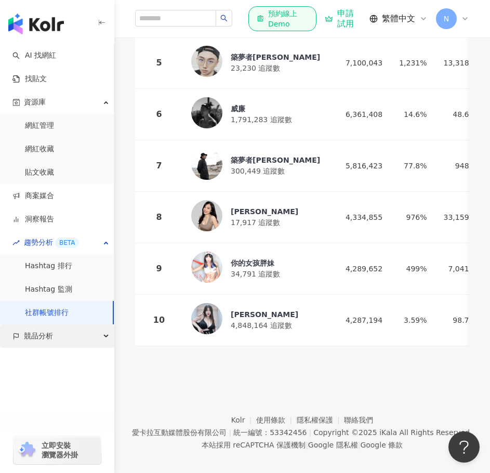
click at [43, 336] on span "競品分析" at bounding box center [38, 335] width 29 height 23
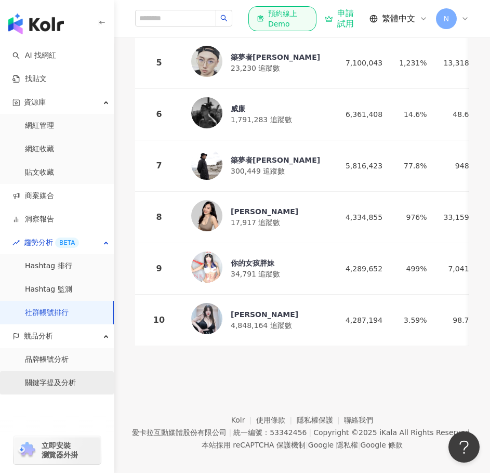
click at [49, 383] on link "關鍵字提及分析" at bounding box center [50, 383] width 51 height 10
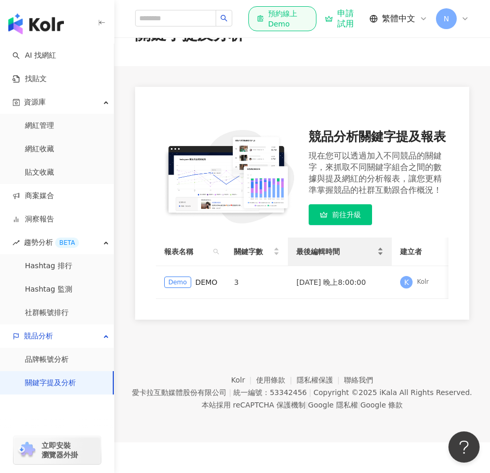
scroll to position [48, 0]
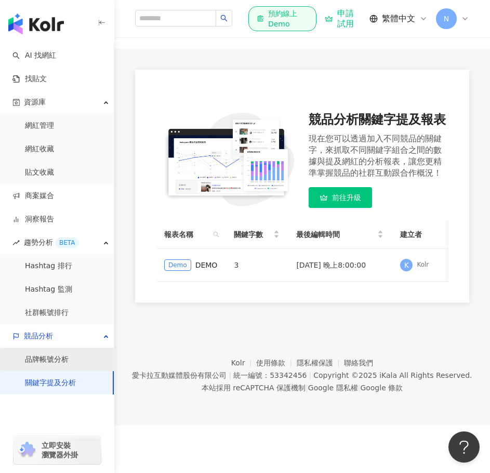
click at [52, 354] on link "品牌帳號分析" at bounding box center [47, 359] width 44 height 10
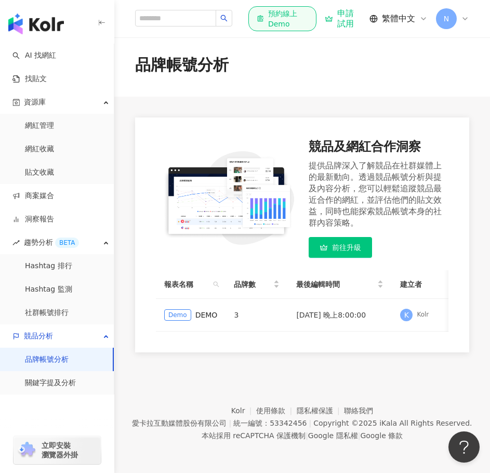
click at [340, 187] on div "提供品牌深入了解競品在社群媒體上的最新動向。透過競品帳號分析與提及內容分析，您可以輕鬆追蹤競品最近合作的網紅，並評估他們的貼文效益，同時也能探索競品帳號本身的…" at bounding box center [379, 194] width 140 height 69
click at [395, 102] on main "品牌帳號分析 競品及網紅合作洞察 提供品牌深入了解競品在社群媒體上的最新動向。透過競品帳號分析與提及內容分析，您可以輕鬆追蹤競品最近合作的網紅，並評估他們的貼…" at bounding box center [302, 192] width 376 height 319
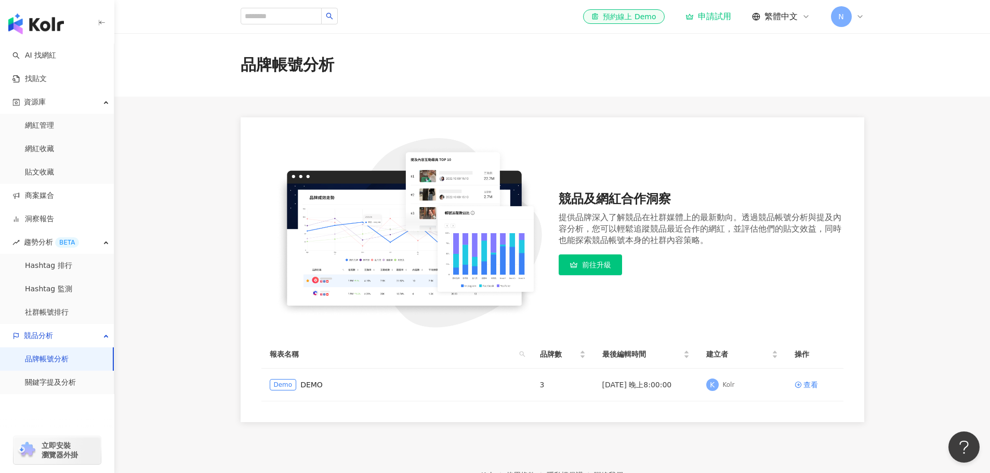
click at [171, 259] on main "品牌帳號分析 競品及網紅合作洞察 提供品牌深入了解競品在社群媒體上的最新動向。透過競品帳號分析與提及內容分析，您可以輕鬆追蹤競品最近合作的網紅，並評估他們的貼…" at bounding box center [552, 227] width 876 height 389
click at [41, 56] on link "AI 找網紅" at bounding box center [34, 55] width 44 height 10
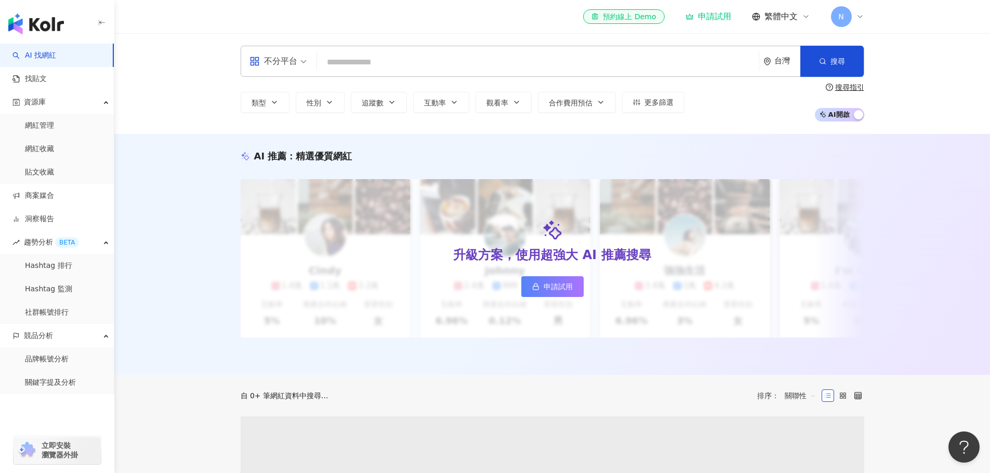
click at [360, 62] on input "search" at bounding box center [537, 62] width 433 height 20
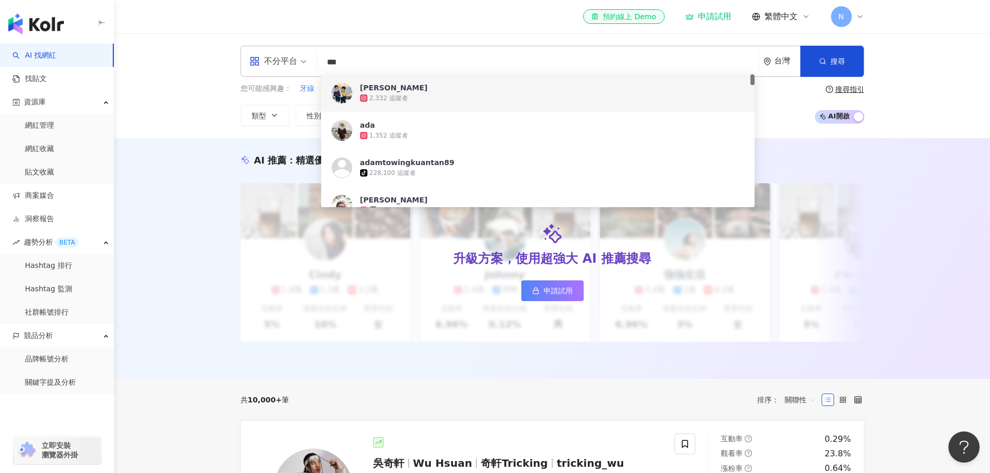
click at [387, 56] on input "***" at bounding box center [537, 62] width 433 height 20
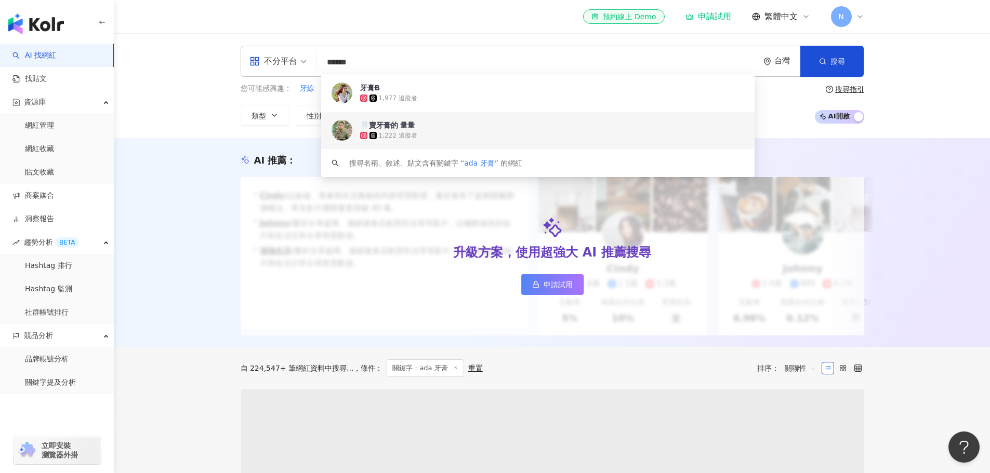
type input "******"
click at [226, 210] on div "AI 推薦 ： 升級方案，使用超強大 AI 推薦搜尋 申請試用 • Cindy : 以旅遊、美食和生活風格的內容而受歡迎，最近發布了超商隱藏調酒喝法，單支影片…" at bounding box center [552, 245] width 665 height 182
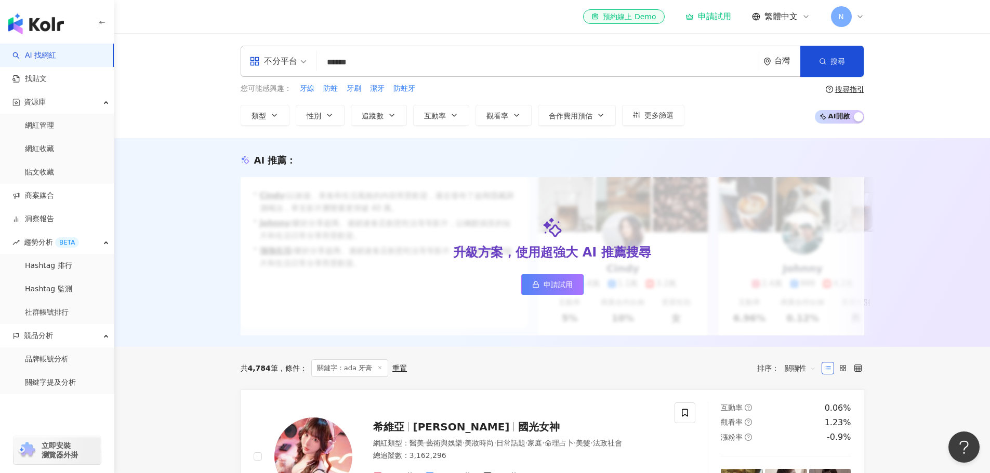
click at [226, 210] on div "AI 推薦 ： 升級方案，使用超強大 AI 推薦搜尋 申請試用 • Cindy : 以旅遊、美食和生活風格的內容而受歡迎，最近發布了超商隱藏調酒喝法，單支影片…" at bounding box center [552, 245] width 665 height 182
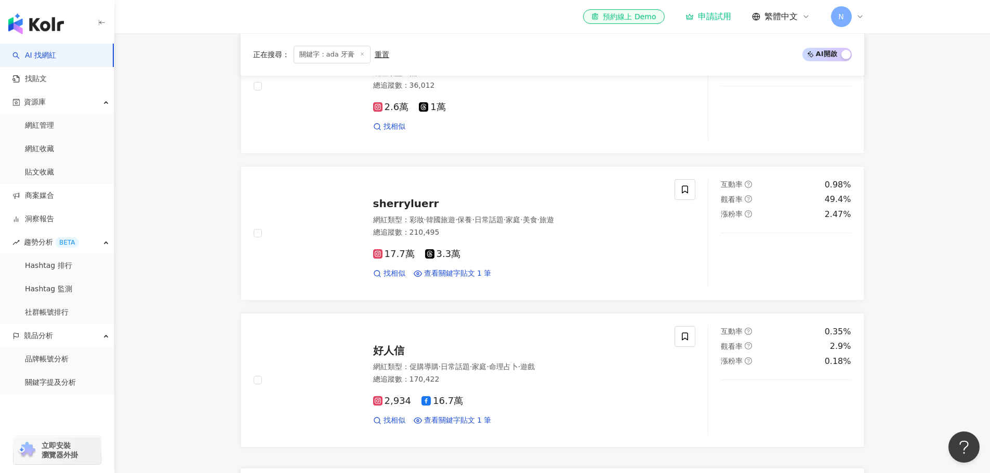
scroll to position [520, 0]
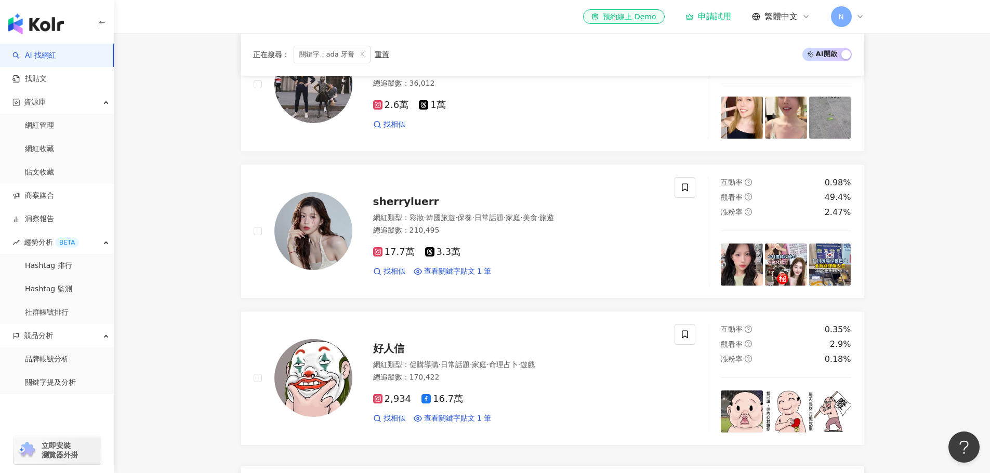
click at [228, 210] on div "正在搜尋 ： 關鍵字：ada 牙膏 重置 AI 開啟 AI 關閉 希維亞 sylvia 國光女神 網紅類型 ： 醫美 · 藝術與娛樂 · 美妝時尚 · 日常話…" at bounding box center [552, 407] width 665 height 1160
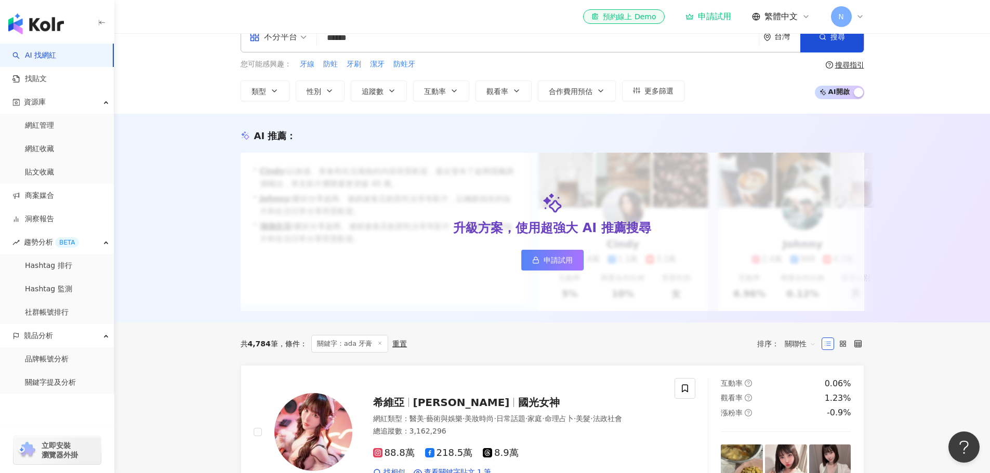
scroll to position [0, 0]
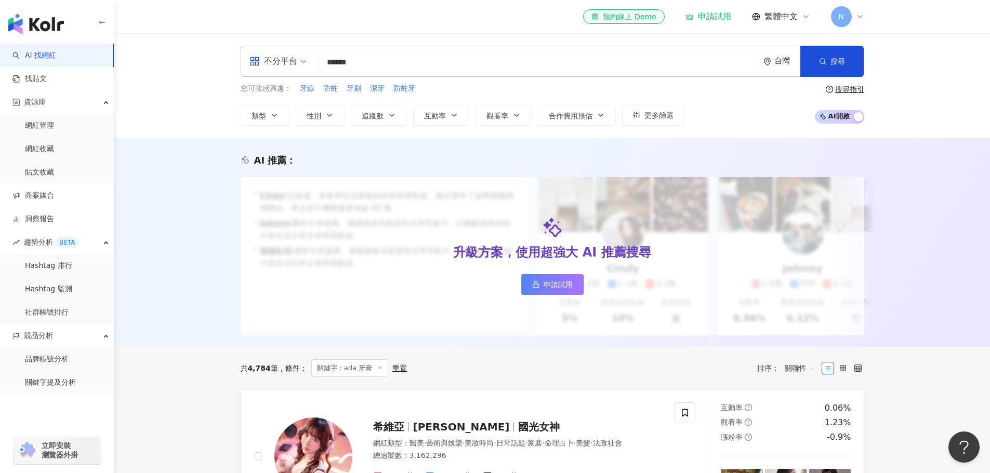
click at [230, 219] on div "AI 推薦 ： 升級方案，使用超強大 AI 推薦搜尋 申請試用 • Cindy : 以旅遊、美食和生活風格的內容而受歡迎，最近發布了超商隱藏調酒喝法，單支影片…" at bounding box center [552, 245] width 665 height 182
click at [192, 248] on div "AI 推薦 ： 升級方案，使用超強大 AI 推薦搜尋 申請試用 • Cindy : 以旅遊、美食和生活風格的內容而受歡迎，最近發布了超商隱藏調酒喝法，單支影片…" at bounding box center [552, 242] width 876 height 209
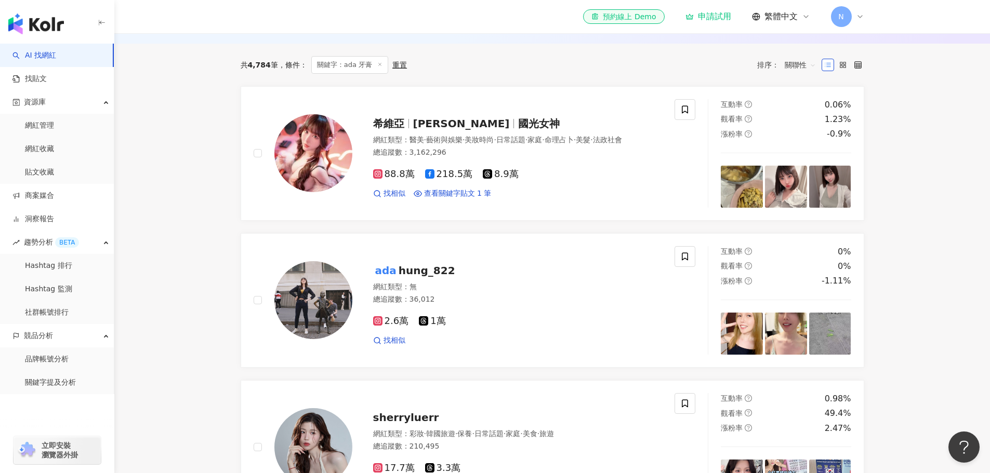
scroll to position [312, 0]
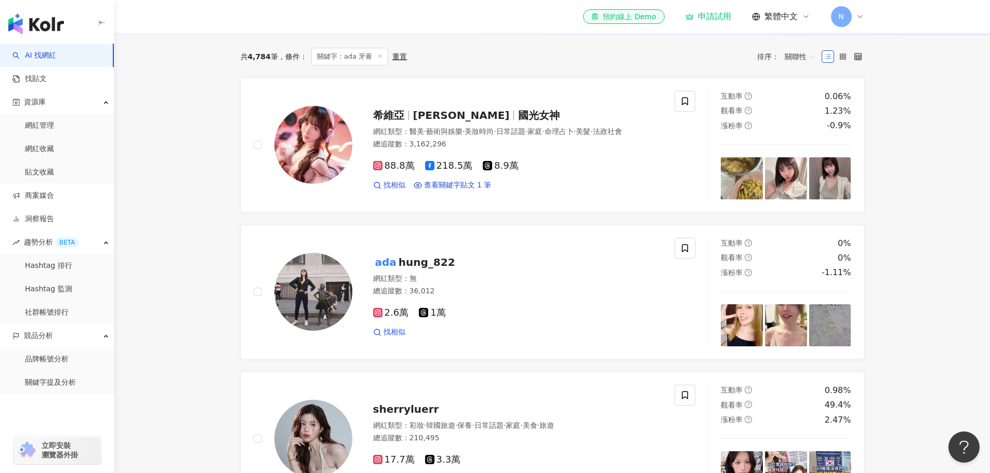
click at [218, 274] on main "不分平台 ****** 台灣 搜尋 85d78f50-53e0-43f0-9494-b085a01eaad4 a51beaf6-173a-49e3-9e79-…" at bounding box center [552, 458] width 876 height 1474
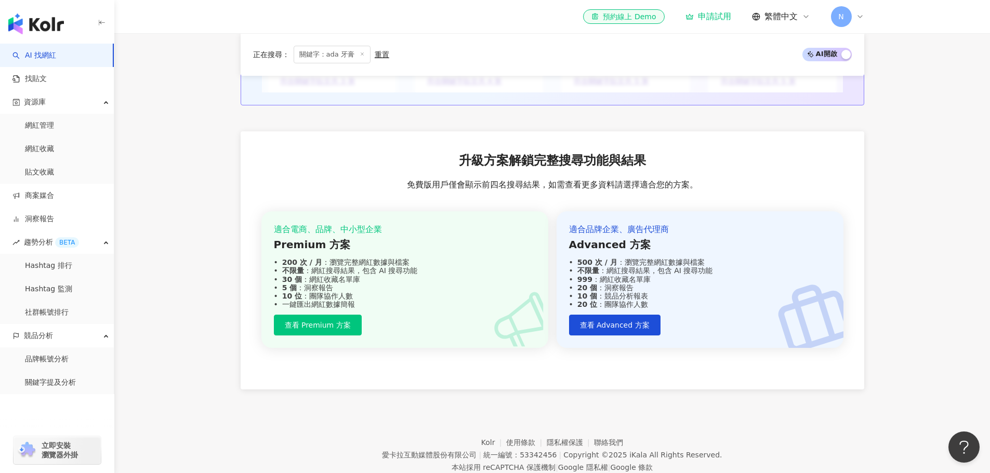
scroll to position [1157, 0]
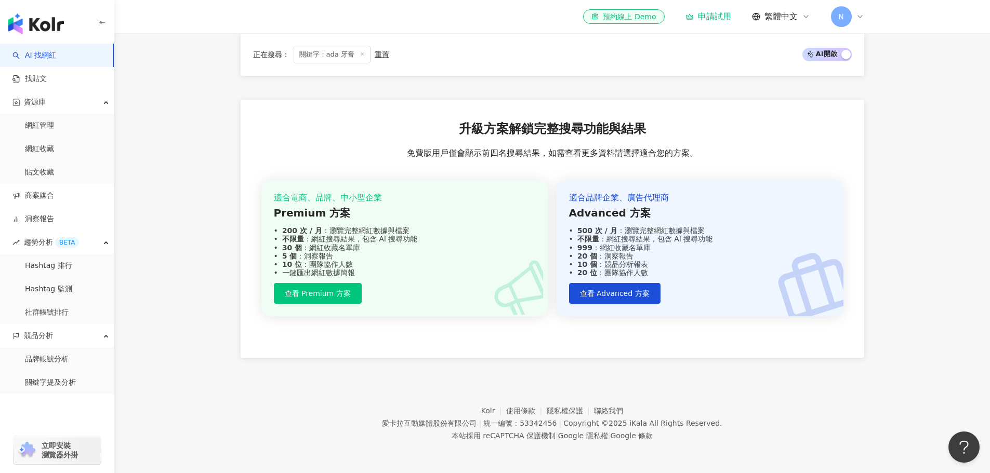
drag, startPoint x: 189, startPoint y: 472, endPoint x: 166, endPoint y: 310, distance: 163.2
click at [42, 356] on link "品牌帳號分析" at bounding box center [47, 359] width 44 height 10
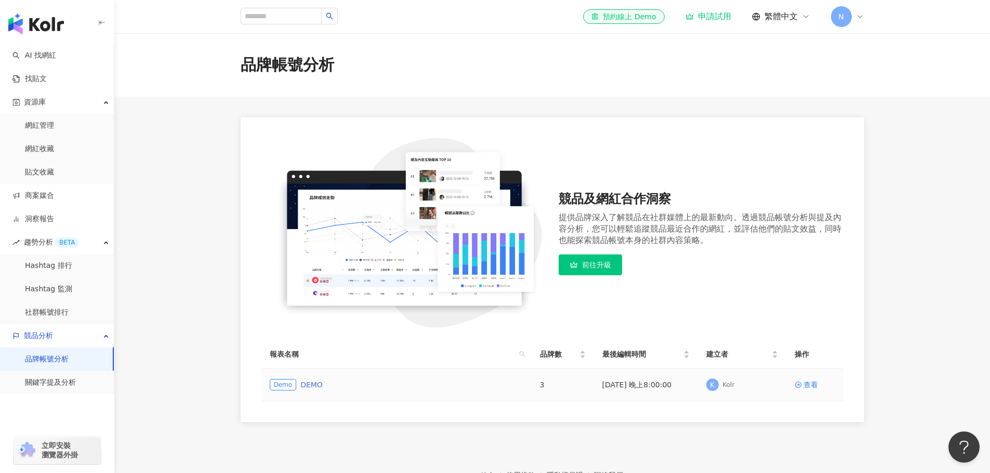
click at [312, 384] on link "DEMO" at bounding box center [311, 384] width 22 height 11
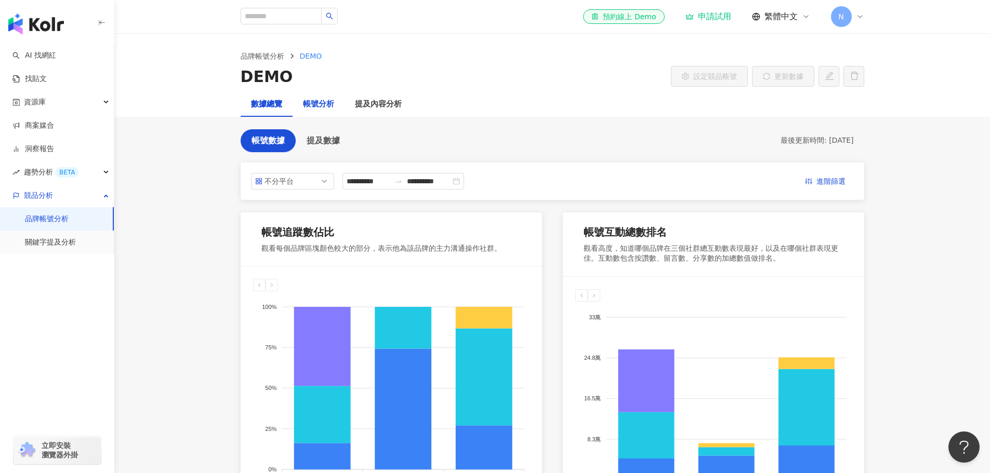
click at [314, 103] on div "帳號分析" at bounding box center [318, 104] width 31 height 12
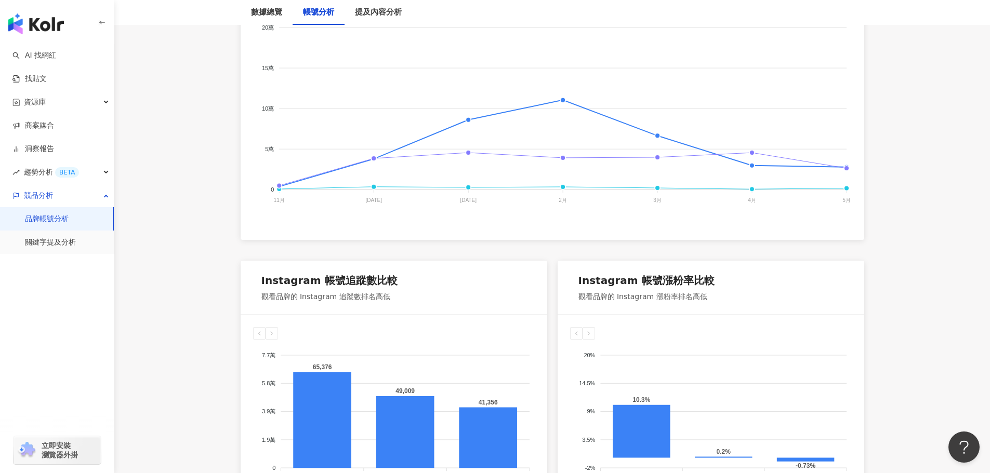
scroll to position [312, 0]
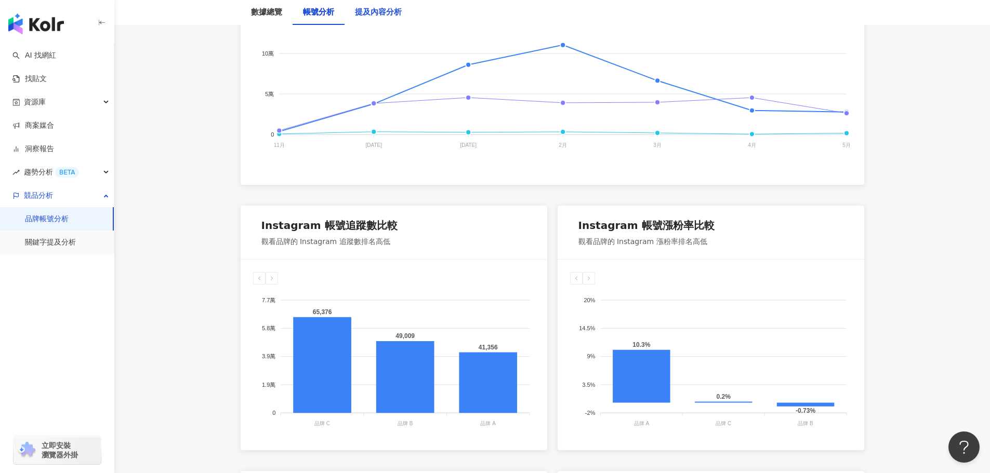
click at [380, 16] on div "提及內容分析" at bounding box center [378, 12] width 47 height 12
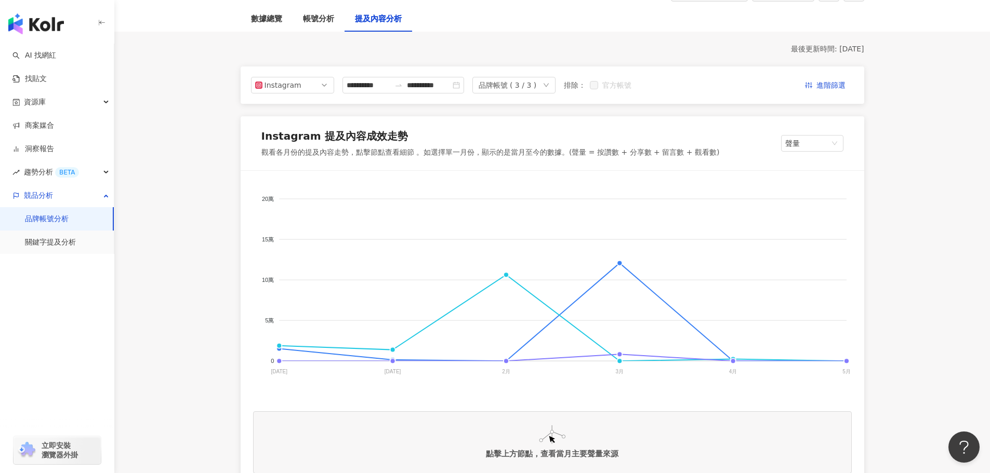
scroll to position [104, 0]
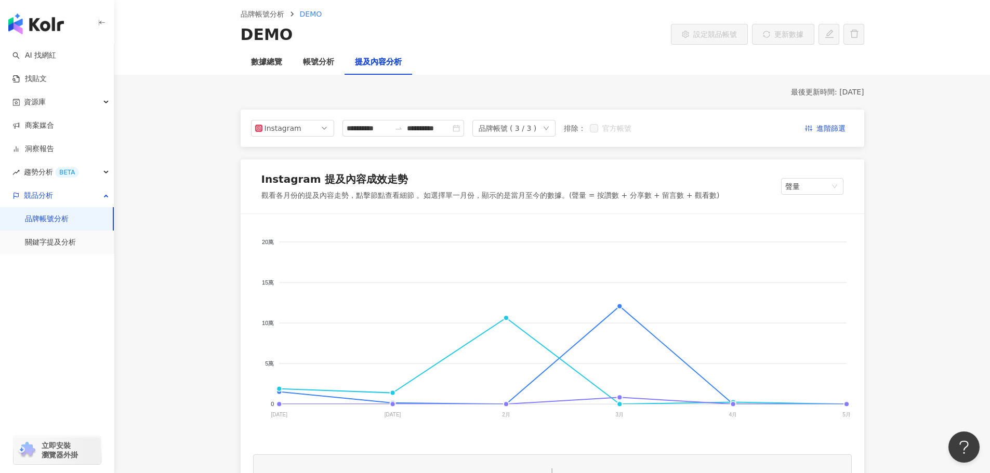
scroll to position [0, 0]
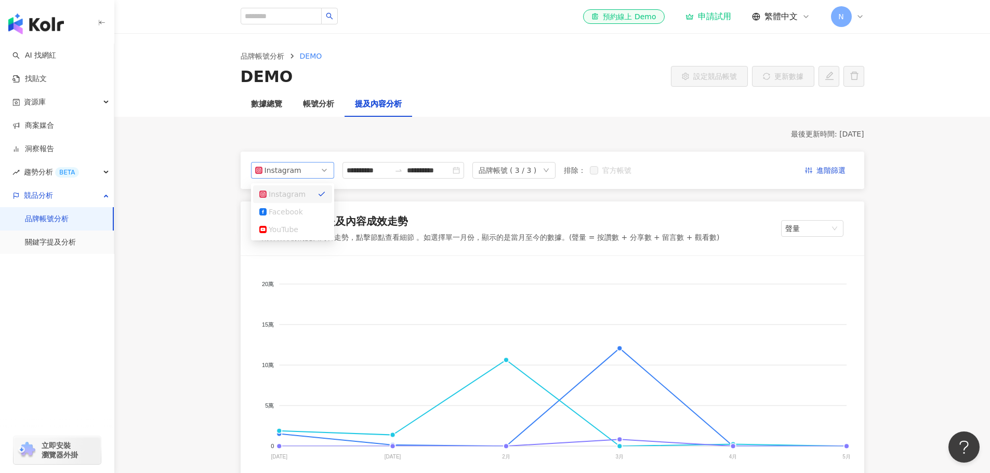
click at [327, 167] on span "Instagram" at bounding box center [292, 171] width 75 height 16
drag, startPoint x: 334, startPoint y: 162, endPoint x: 207, endPoint y: 219, distance: 138.6
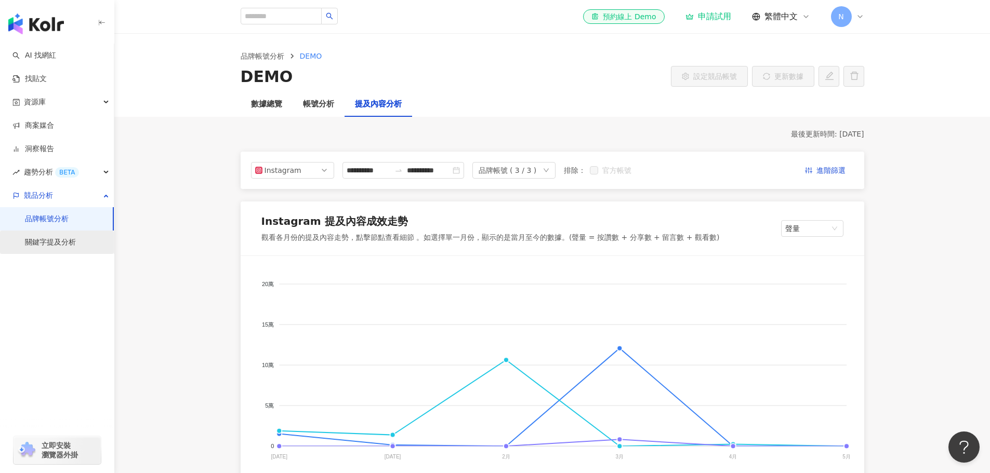
click at [43, 239] on link "關鍵字提及分析" at bounding box center [50, 242] width 51 height 10
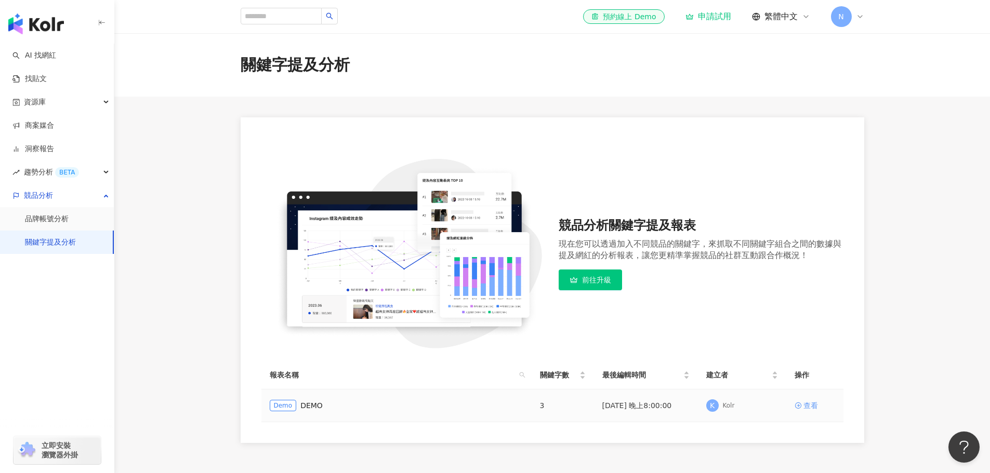
click at [813, 405] on div "查看" at bounding box center [810, 405] width 15 height 11
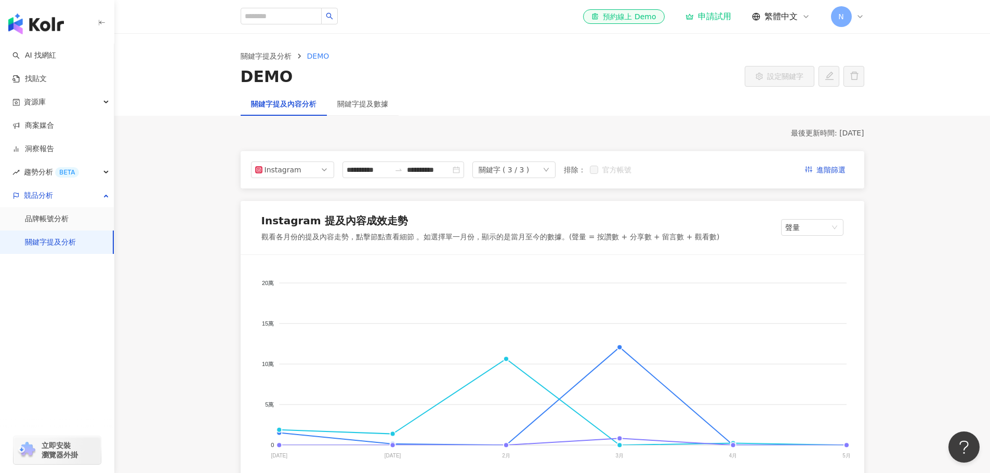
click at [275, 75] on div "DEMO" at bounding box center [267, 77] width 52 height 22
drag, startPoint x: 243, startPoint y: 76, endPoint x: 308, endPoint y: 78, distance: 65.0
click at [308, 78] on div "DEMO 設定關鍵字" at bounding box center [553, 77] width 624 height 22
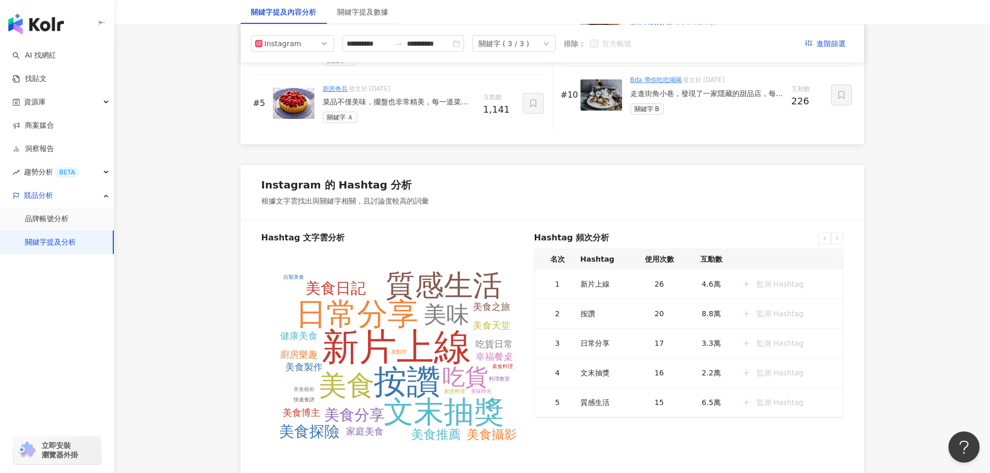
scroll to position [1767, 0]
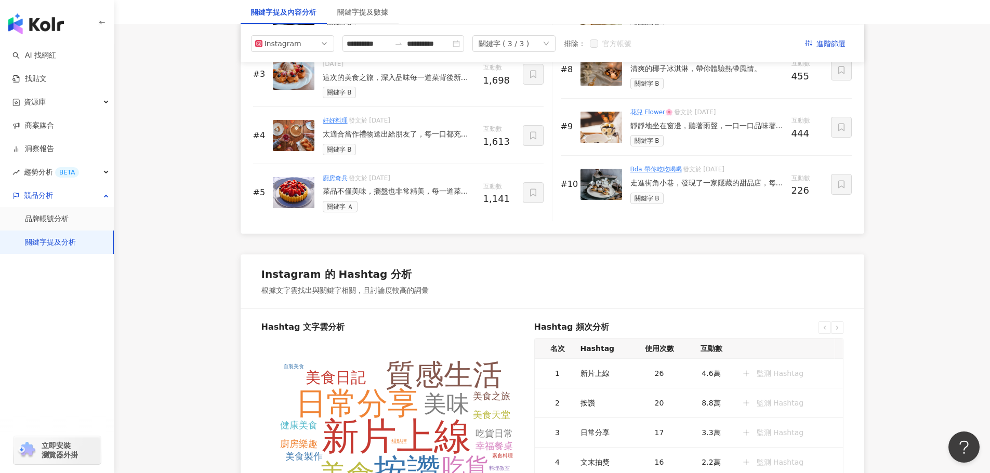
drag, startPoint x: 387, startPoint y: 154, endPoint x: 415, endPoint y: 127, distance: 39.7
drag, startPoint x: 415, startPoint y: 127, endPoint x: 385, endPoint y: 134, distance: 31.4
drag, startPoint x: 385, startPoint y: 134, endPoint x: 374, endPoint y: 139, distance: 12.3
drag, startPoint x: 374, startPoint y: 139, endPoint x: 194, endPoint y: 262, distance: 217.2
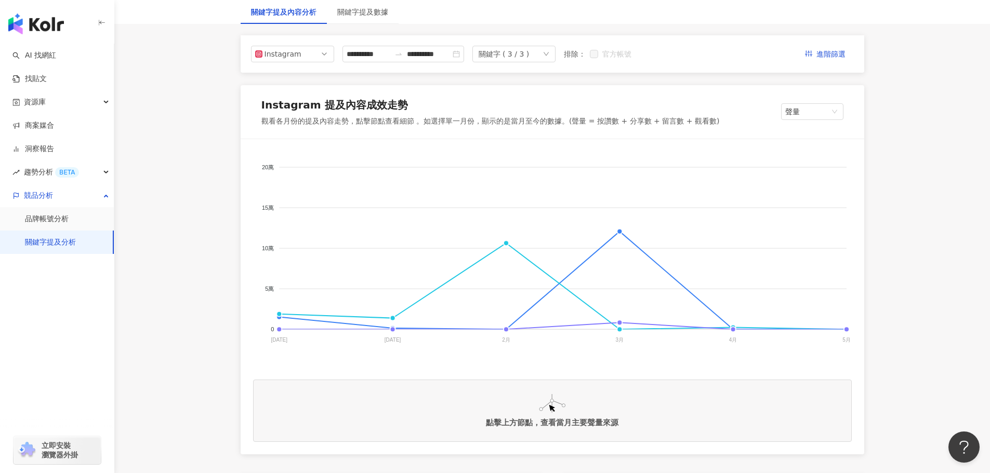
scroll to position [0, 0]
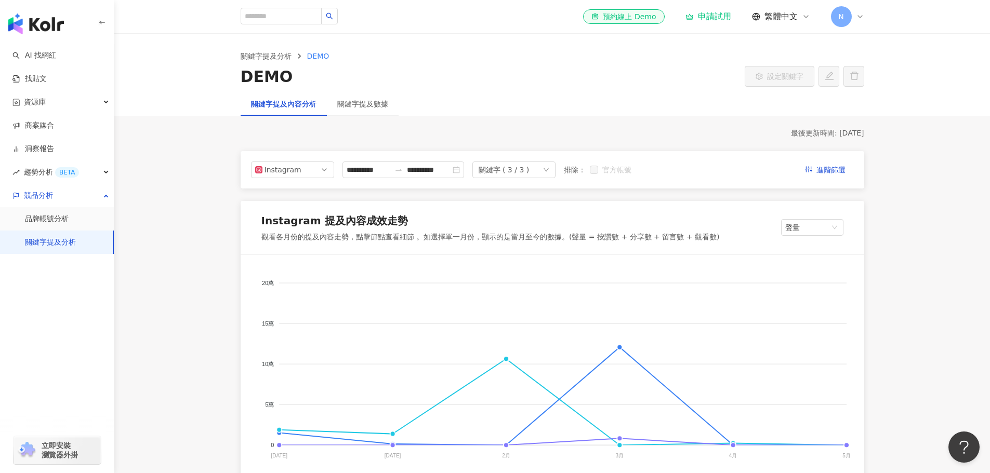
click at [855, 18] on div "N" at bounding box center [847, 16] width 33 height 21
click at [861, 121] on link "方案內容" at bounding box center [866, 120] width 29 height 8
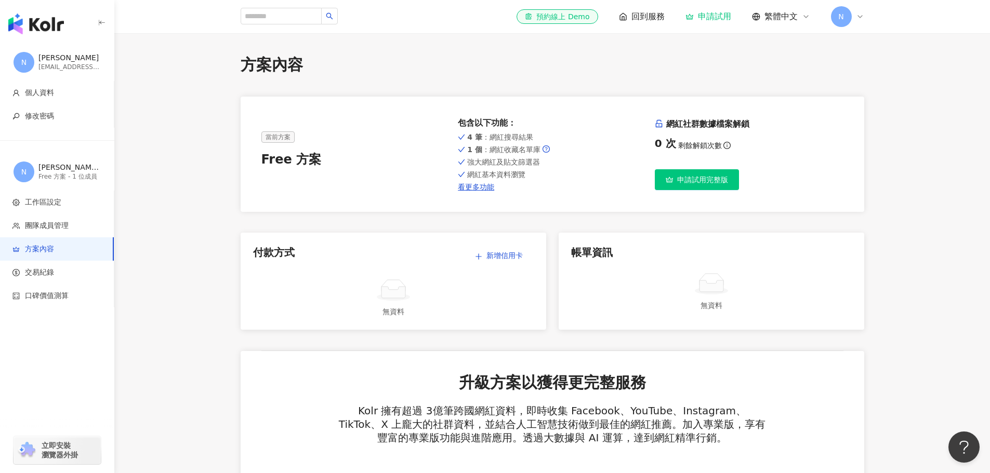
click at [867, 16] on div "el-icon-cs 預約線上 Demo 回到服務 申請試用 繁體中文 N" at bounding box center [552, 16] width 665 height 33
click at [860, 15] on icon at bounding box center [860, 16] width 8 height 8
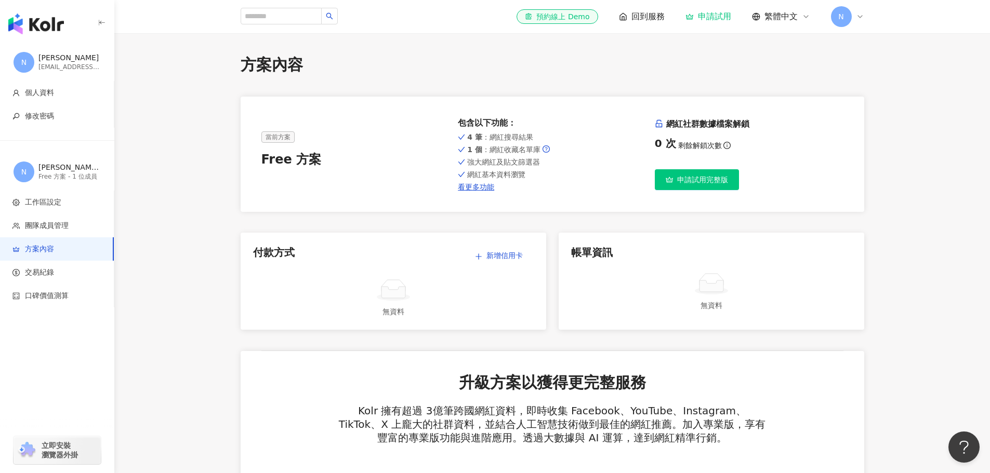
click at [866, 13] on div "el-icon-cs 預約線上 Demo 回到服務 申請試用 繁體中文 N" at bounding box center [552, 16] width 665 height 33
click at [857, 18] on icon at bounding box center [860, 16] width 8 height 8
click at [861, 98] on link "團隊成員管理" at bounding box center [874, 100] width 44 height 8
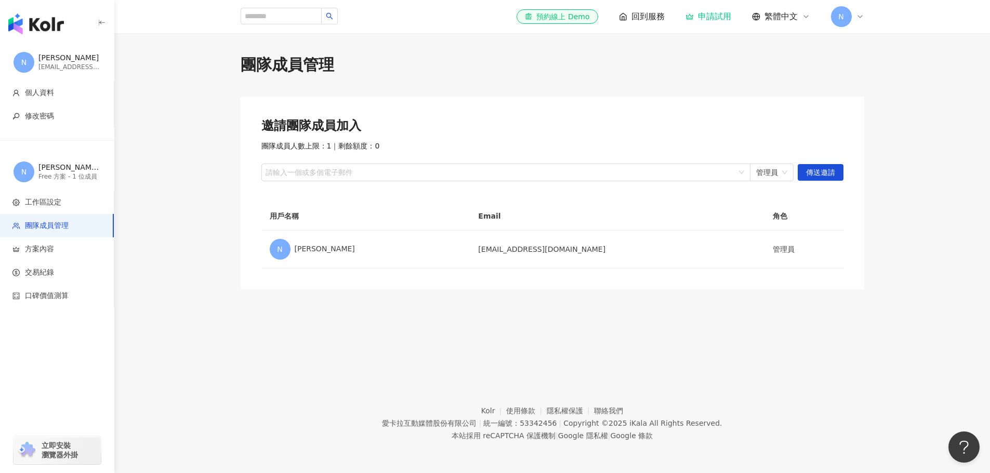
click at [216, 197] on main "團隊成員管理 邀請團隊成員加入 團隊成員人數上限：1 ｜ 剩餘額度：0 請輸入一個或多個電子郵件 管理員 傳送邀請 用戶名稱 Email 角色 N Nick …" at bounding box center [552, 171] width 876 height 235
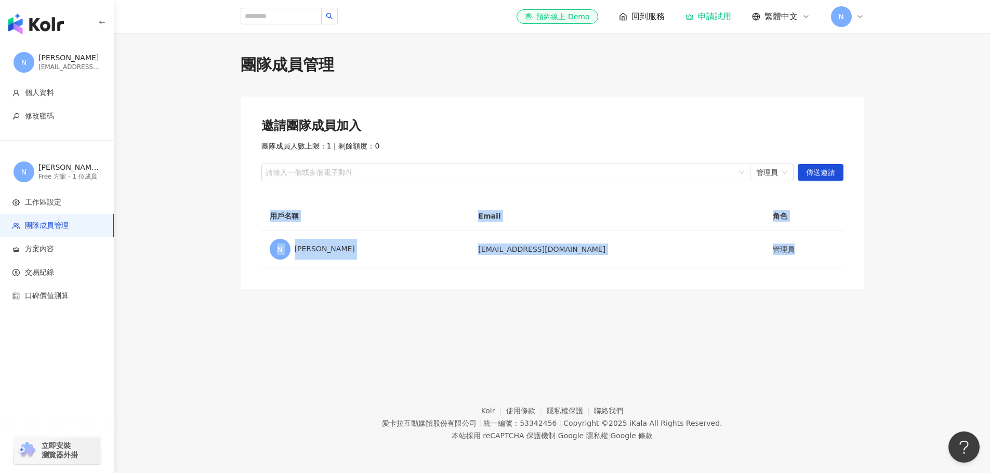
click at [216, 197] on main "團隊成員管理 邀請團隊成員加入 團隊成員人數上限：1 ｜ 剩餘額度：0 請輸入一個或多個電子郵件 管理員 傳送邀請 用戶名稱 Email 角色 N Nick …" at bounding box center [552, 171] width 876 height 235
click at [189, 260] on main "團隊成員管理 邀請團隊成員加入 團隊成員人數上限：1 ｜ 剩餘額度：0 請輸入一個或多個電子郵件 管理員 傳送邀請 用戶名稱 Email 角色 N Nick …" at bounding box center [552, 171] width 876 height 235
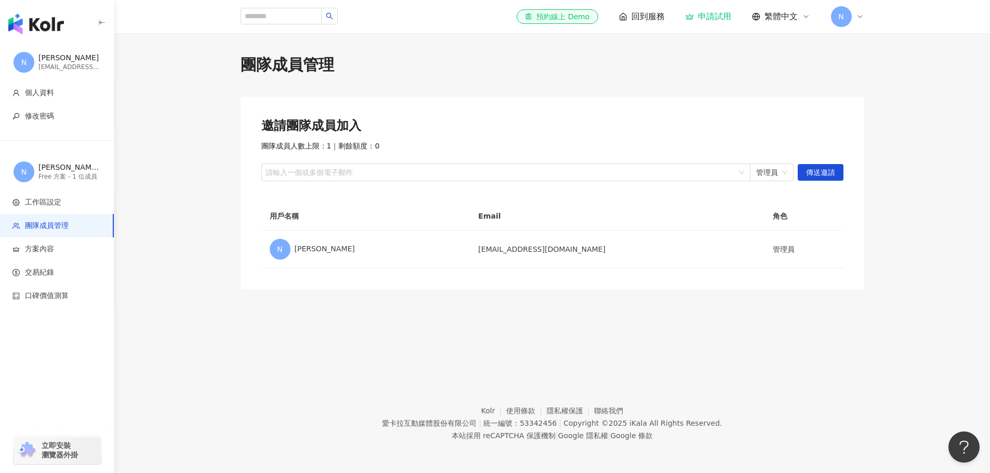
click at [218, 317] on div "團隊成員管理 邀請團隊成員加入 團隊成員人數上限：1 ｜ 剩餘額度：0 請輸入一個或多個電子郵件 管理員 傳送邀請 用戶名稱 Email 角色 N Nick …" at bounding box center [552, 195] width 876 height 325
click at [220, 316] on div "團隊成員管理 邀請團隊成員加入 團隊成員人數上限：1 ｜ 剩餘額度：0 請輸入一個或多個電子郵件 管理員 傳送邀請 用戶名稱 Email 角色 N Nick …" at bounding box center [552, 195] width 876 height 325
click at [221, 316] on div "團隊成員管理 邀請團隊成員加入 團隊成員人數上限：1 ｜ 剩餘額度：0 請輸入一個或多個電子郵件 管理員 傳送邀請 用戶名稱 Email 角色 N Nick …" at bounding box center [552, 195] width 876 height 325
click at [58, 171] on div "[PERSON_NAME] 的工作區" at bounding box center [69, 168] width 62 height 10
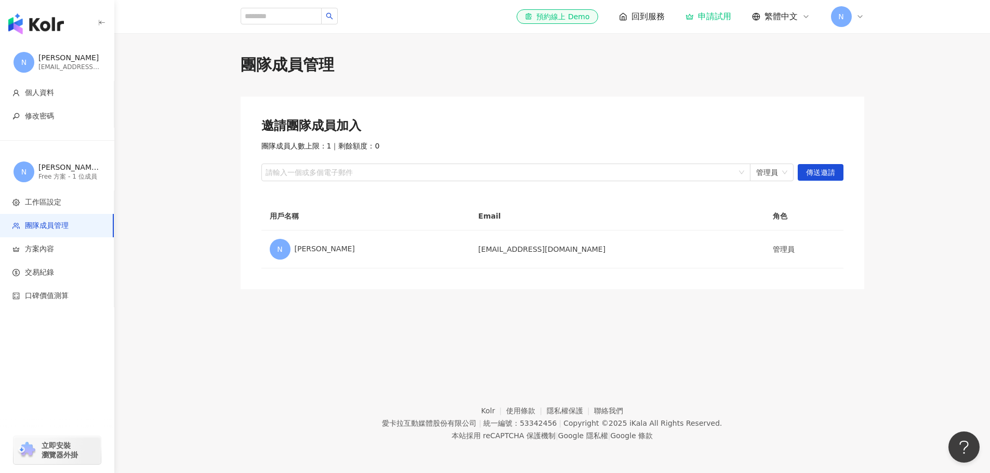
click at [62, 175] on div "Free 方案 - 1 位成員" at bounding box center [69, 177] width 62 height 9
click at [41, 203] on span "工作區設定" at bounding box center [43, 202] width 36 height 10
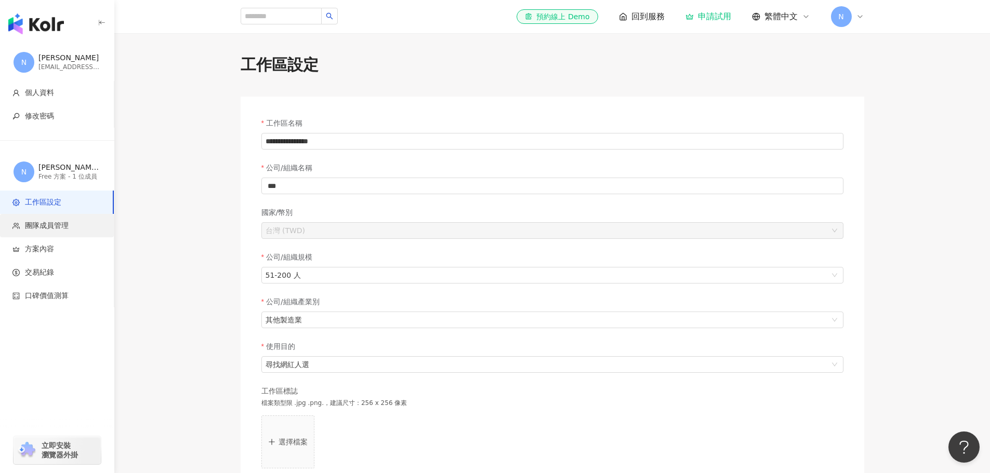
click at [51, 225] on span "團隊成員管理" at bounding box center [47, 226] width 44 height 10
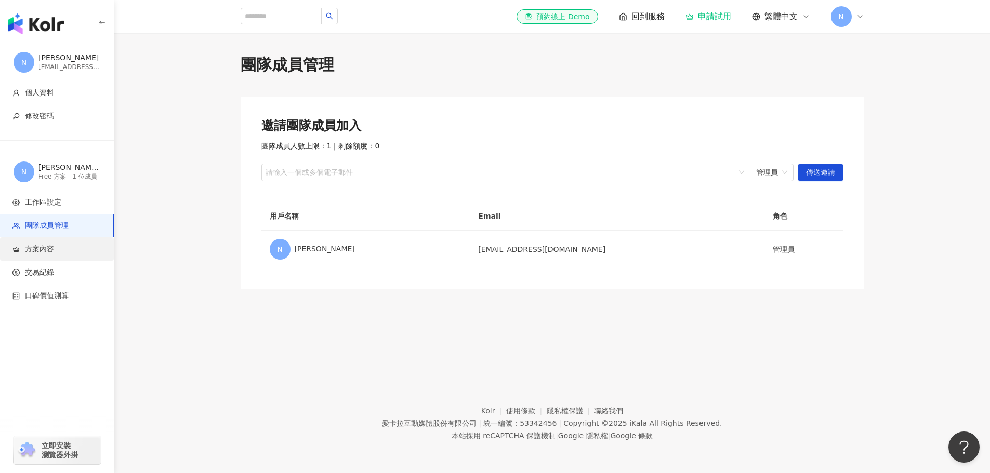
click at [37, 244] on span "方案內容" at bounding box center [39, 249] width 29 height 10
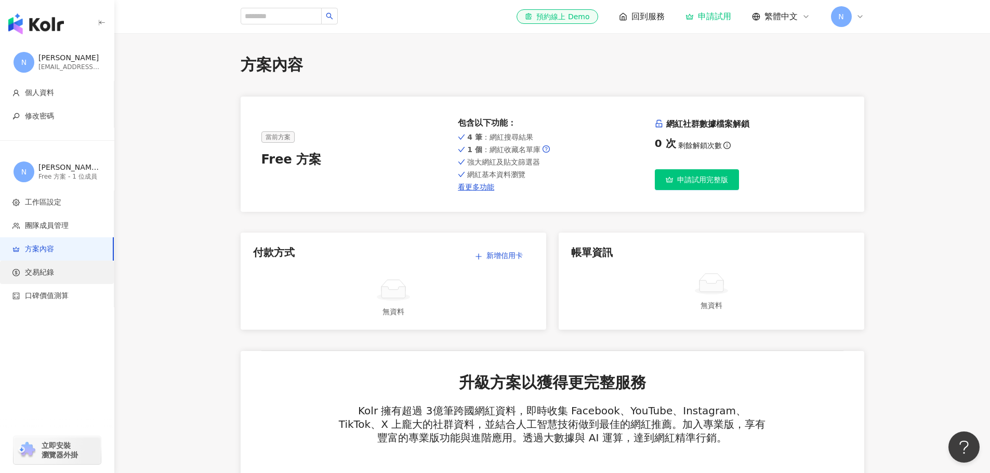
click at [42, 268] on span "交易紀錄" at bounding box center [39, 273] width 29 height 10
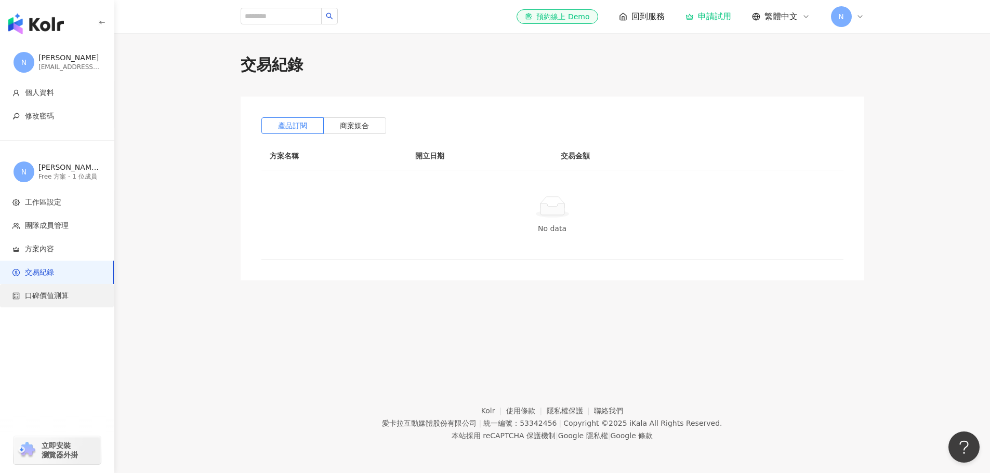
click at [44, 296] on span "口碑價值測算" at bounding box center [47, 296] width 44 height 10
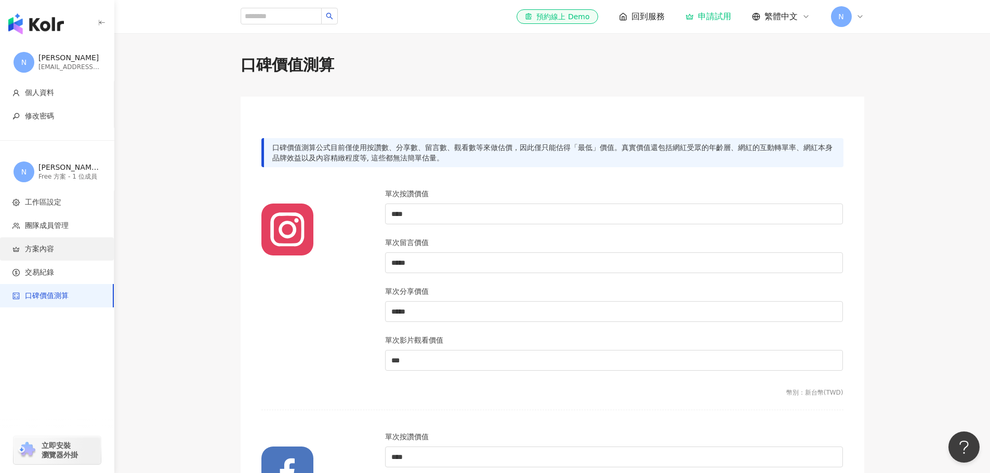
click at [45, 244] on span "方案內容" at bounding box center [39, 249] width 29 height 10
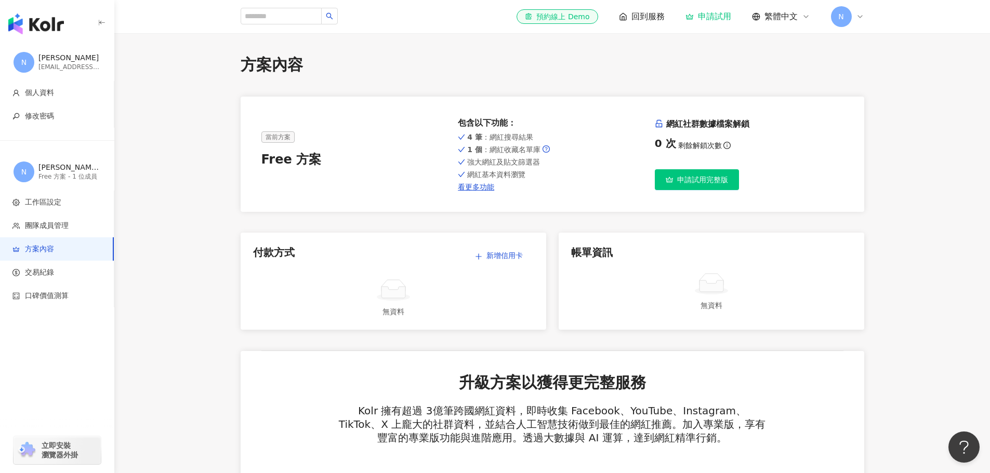
click at [38, 60] on div "N Nick Chiang nick_chiang@darlie.com" at bounding box center [57, 62] width 114 height 37
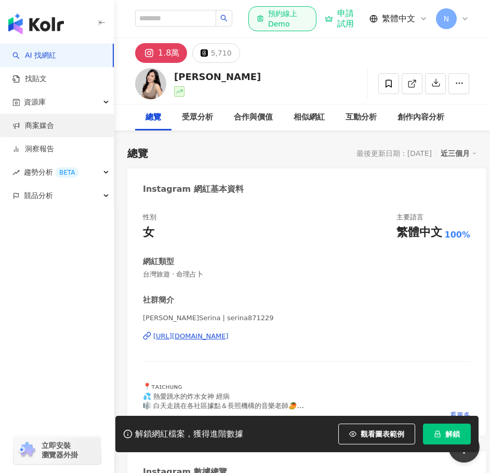
click at [40, 123] on link "商案媒合" at bounding box center [33, 126] width 42 height 10
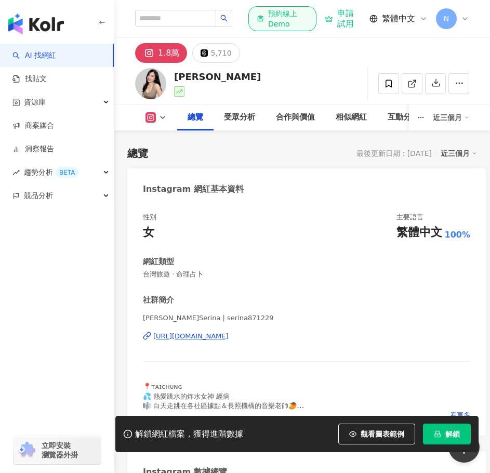
scroll to position [52, 0]
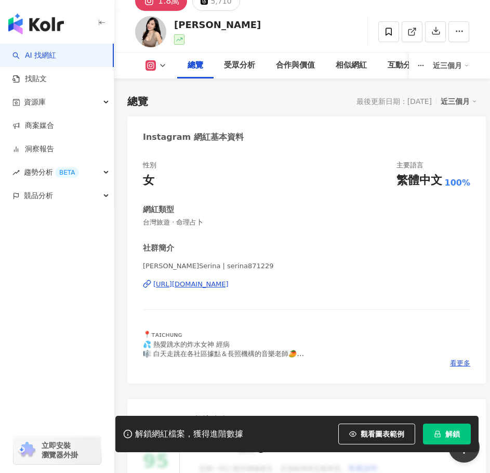
click at [183, 284] on div "https://www.instagram.com/serina871229/" at bounding box center [190, 284] width 75 height 9
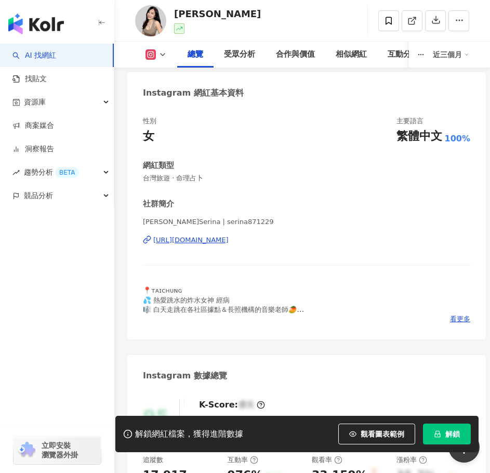
scroll to position [208, 0]
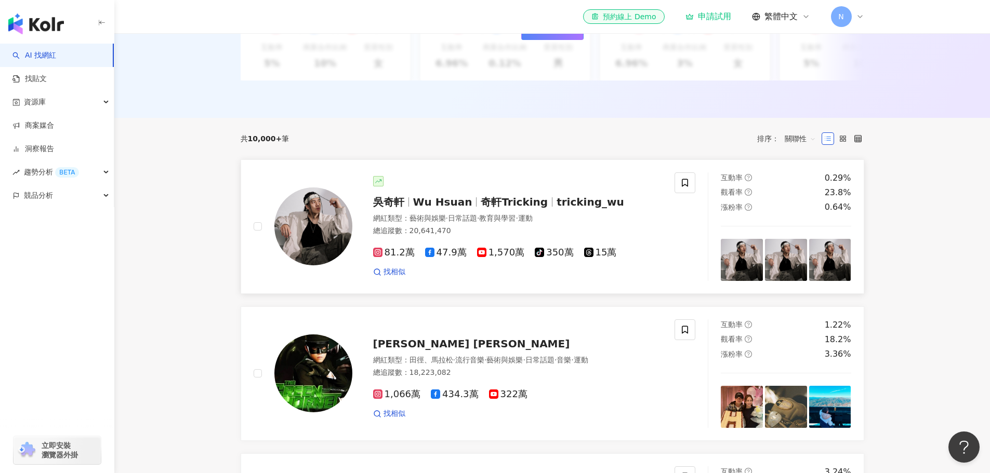
scroll to position [312, 0]
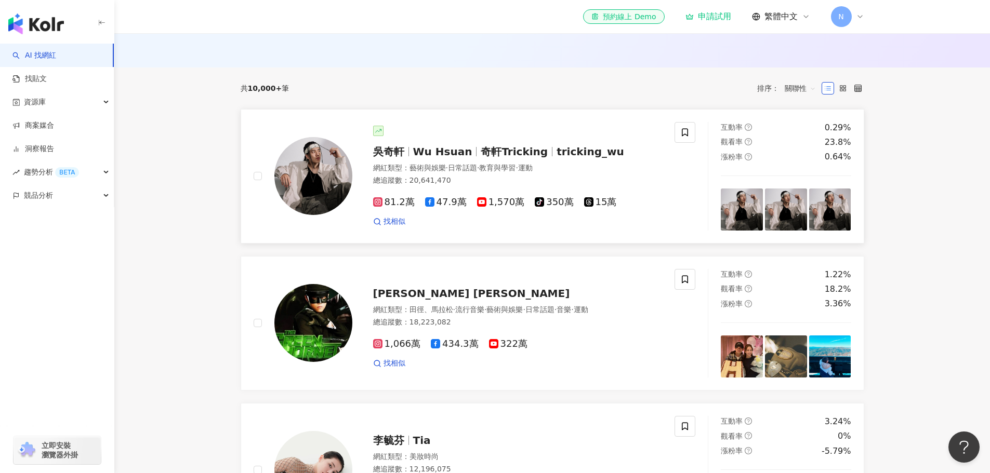
click at [457, 158] on span "Wu Hsuan" at bounding box center [442, 151] width 59 height 12
click at [185, 169] on main "不分平台 台灣 搜尋 您可能感興趣： 牙線 防蛀 牙線 防蛀 類型 性別 追蹤數 互動率 觀看率 合作費用預估 更多篩選 搜尋指引 AI 開啟 AI 關閉 A…" at bounding box center [552, 473] width 876 height 1505
click at [53, 22] on img "button" at bounding box center [36, 24] width 56 height 21
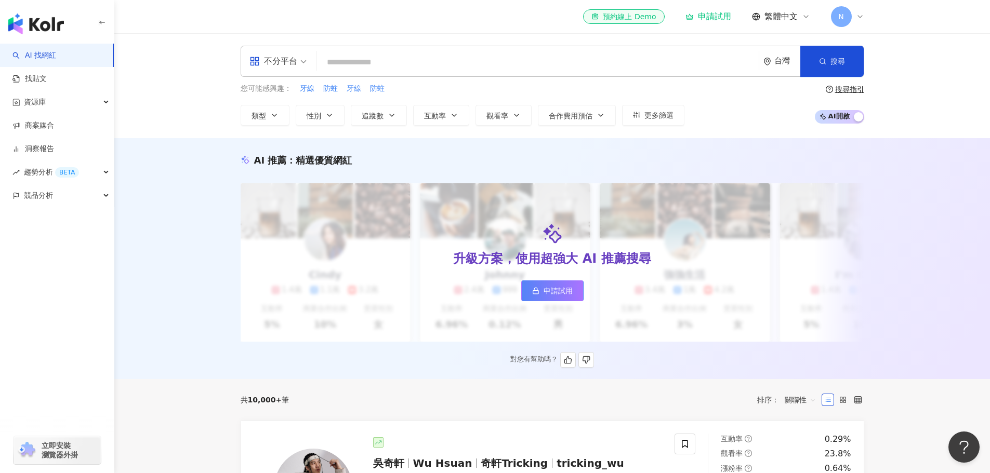
click at [227, 168] on div "AI 推薦 ： 精選優質網紅 升級方案，使用超強大 AI 推薦搜尋 申請試用 Cindy 1.4萬 1.1萬 3.2萬 互動率 5% 商業合作比例 10% 受…" at bounding box center [552, 261] width 665 height 214
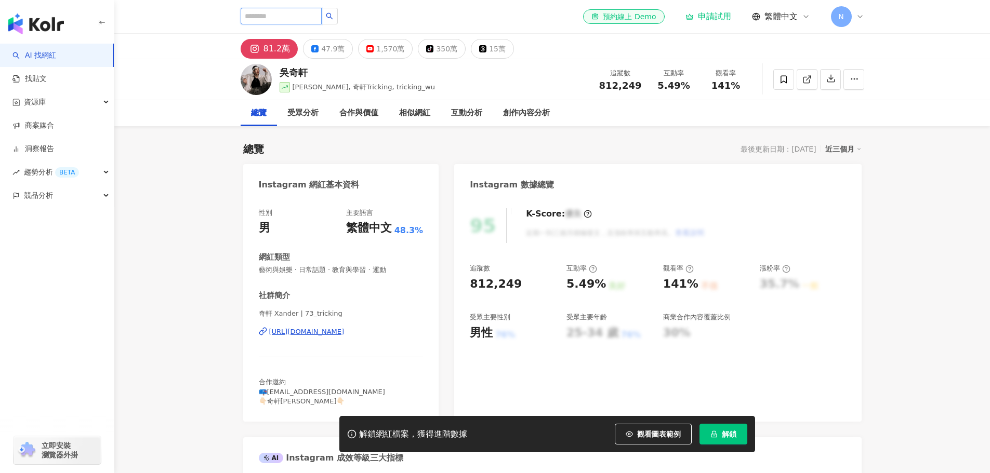
click at [282, 16] on input "search" at bounding box center [281, 16] width 81 height 17
click at [280, 11] on input "search" at bounding box center [281, 16] width 81 height 17
click at [269, 14] on input "search" at bounding box center [281, 16] width 81 height 17
type input "**"
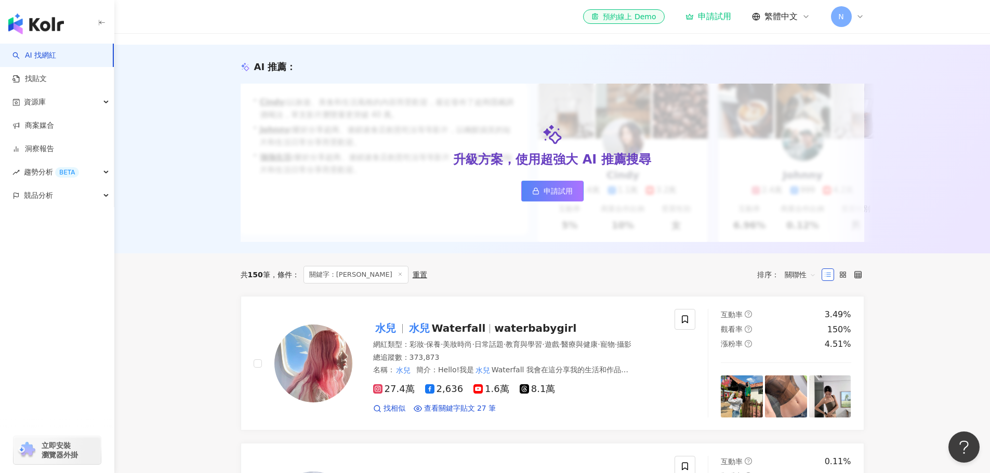
scroll to position [104, 0]
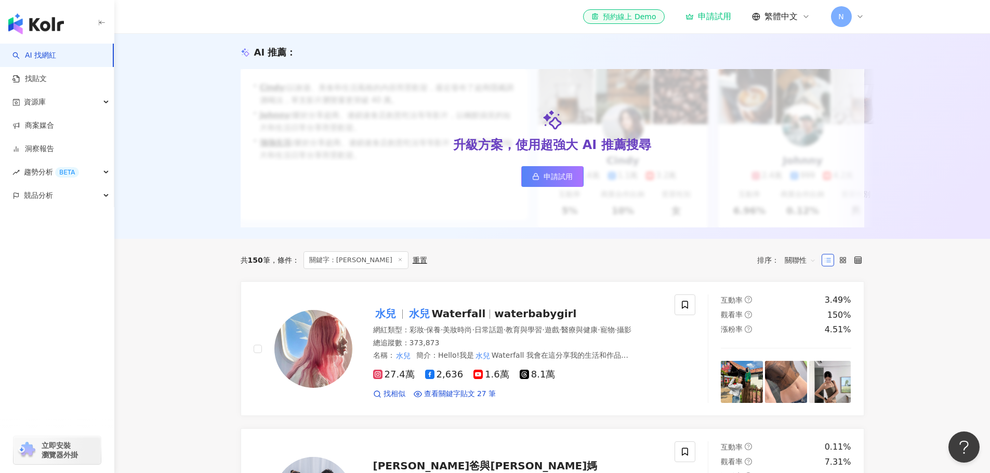
click at [197, 169] on div "AI 推薦 ： 升級方案，使用超強大 AI 推薦搜尋 申請試用 • Cindy : 以旅遊、美食和生活風格的內容而受歡迎，最近發布了超商隱藏調酒喝法，單支影片…" at bounding box center [552, 134] width 876 height 209
click at [394, 317] on mark "水兒" at bounding box center [385, 314] width 25 height 17
click at [198, 233] on div "AI 推薦 ： 升級方案，使用超強大 AI 推薦搜尋 申請試用 • Cindy : 以旅遊、美食和生活風格的內容而受歡迎，最近發布了超商隱藏調酒喝法，單支影片…" at bounding box center [552, 134] width 876 height 209
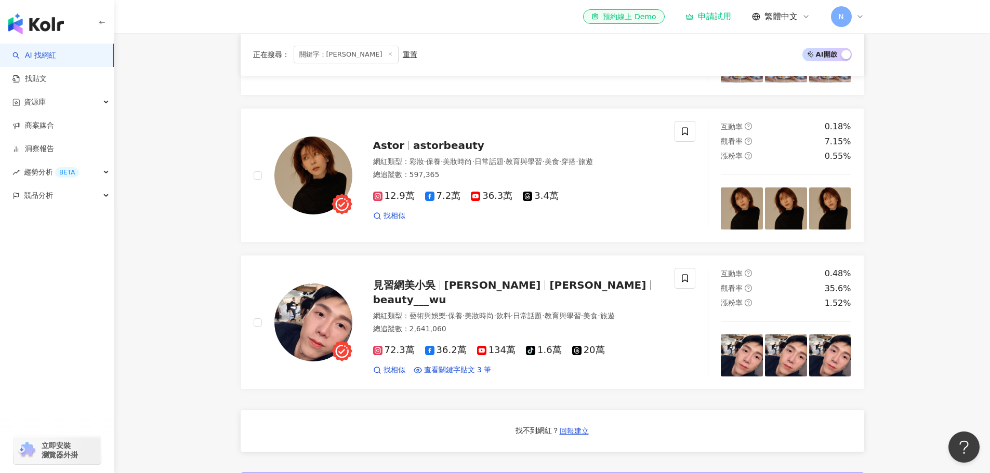
scroll to position [208, 0]
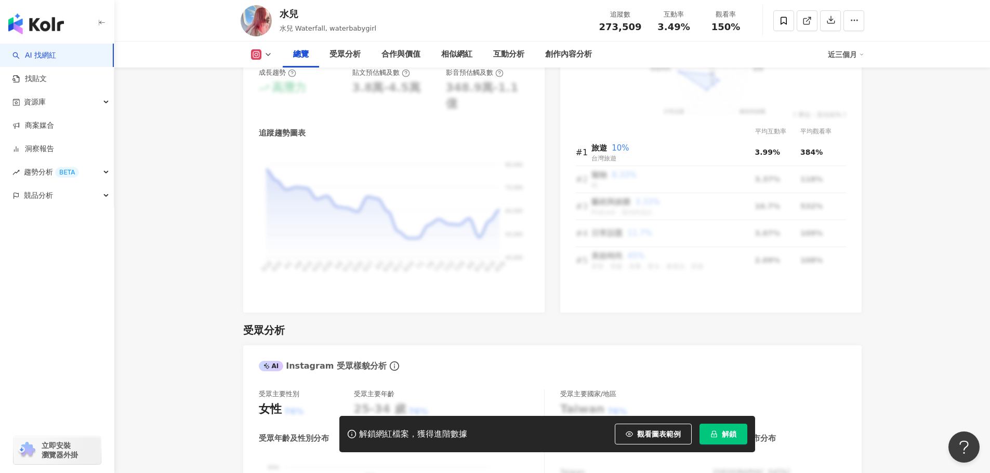
scroll to position [675, 0]
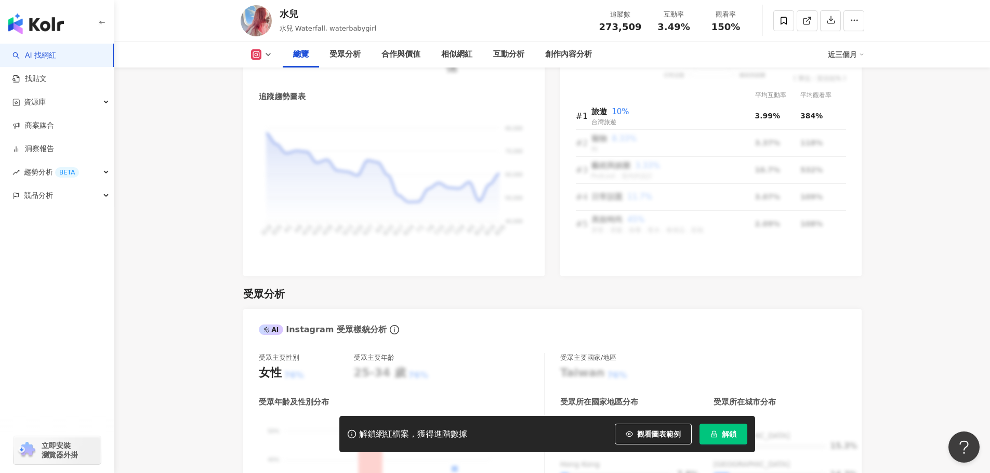
click at [725, 431] on span "解鎖" at bounding box center [729, 434] width 15 height 8
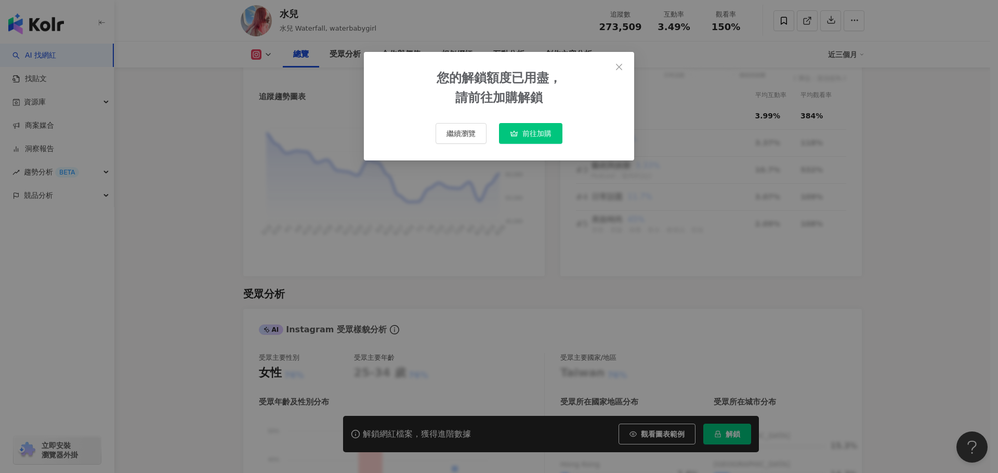
click at [494, 79] on div "您的解鎖額度已用盡， 請前往加購解鎖" at bounding box center [498, 88] width 125 height 39
click at [496, 103] on div "您的解鎖額度已用盡， 請前往加購解鎖" at bounding box center [498, 88] width 125 height 39
click at [460, 134] on span "繼續瀏覽" at bounding box center [460, 133] width 29 height 8
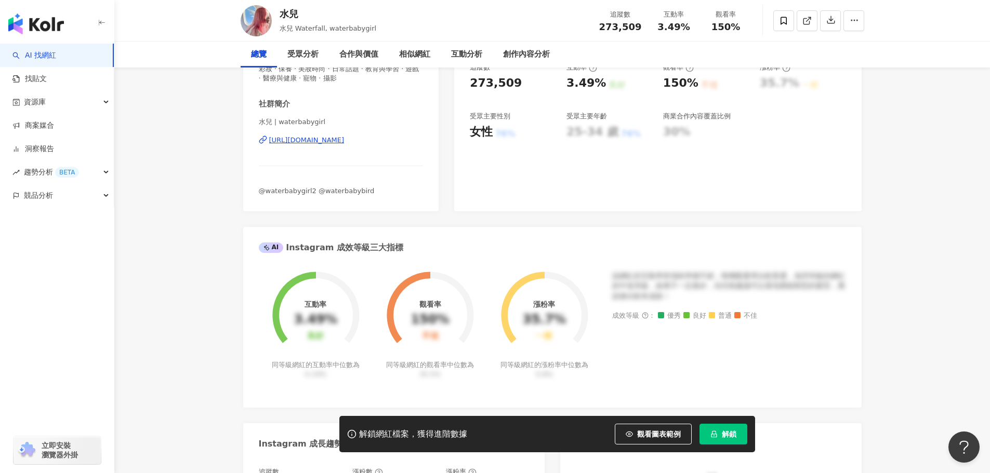
scroll to position [0, 0]
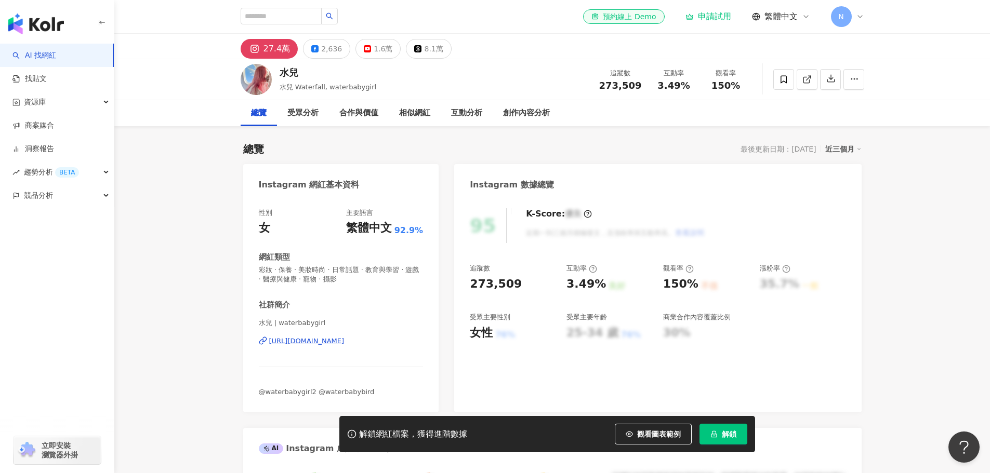
click at [856, 16] on icon at bounding box center [860, 16] width 8 height 8
click at [900, 45] on div "[PERSON_NAME] 的工作區" at bounding box center [912, 46] width 92 height 10
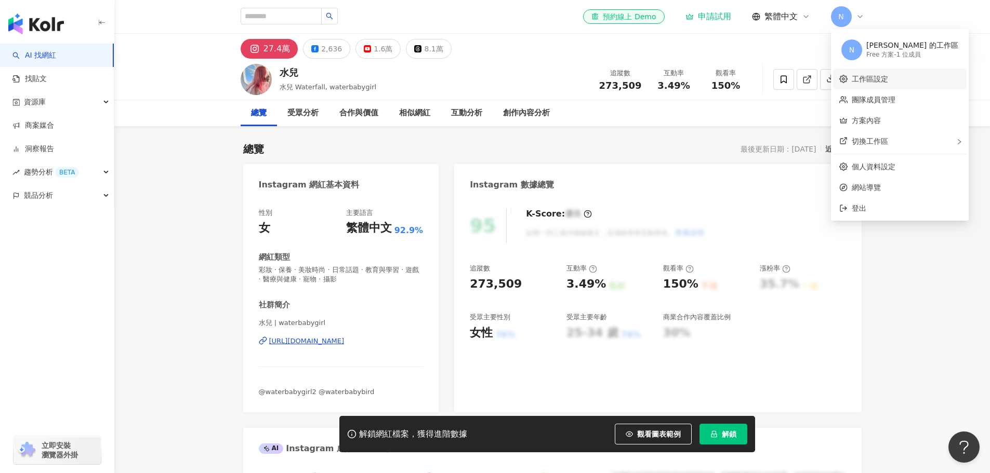
click at [865, 78] on link "工作區設定" at bounding box center [870, 79] width 36 height 8
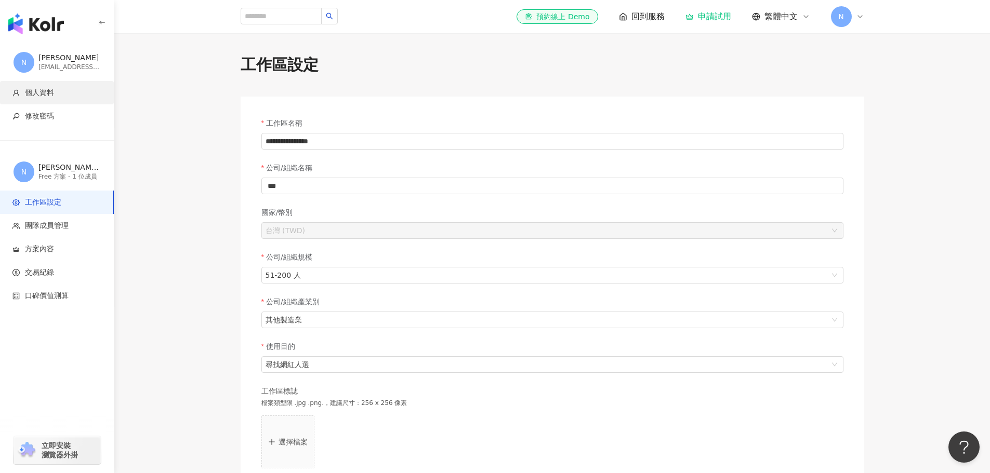
click at [39, 89] on span "個人資料" at bounding box center [39, 93] width 29 height 10
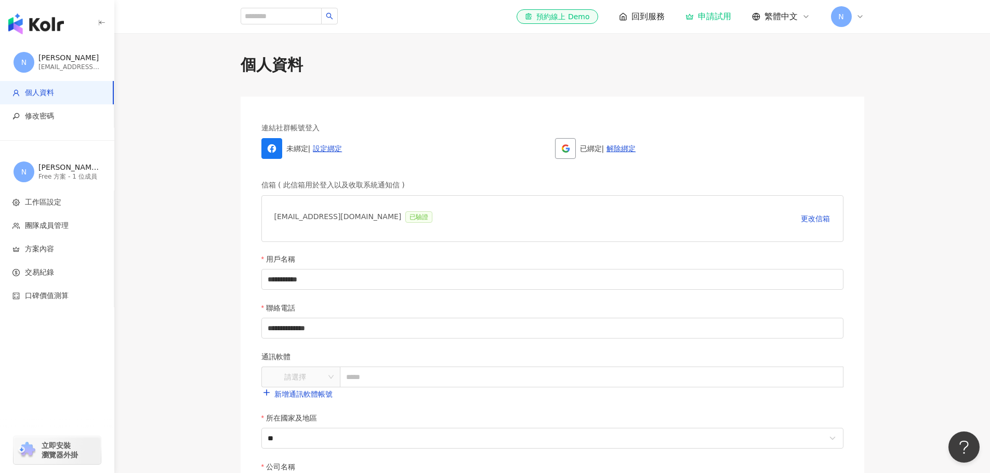
click at [235, 285] on div "**********" at bounding box center [552, 405] width 665 height 703
click at [65, 56] on div "[PERSON_NAME]" at bounding box center [69, 58] width 62 height 10
click at [50, 246] on span "方案內容" at bounding box center [39, 249] width 29 height 10
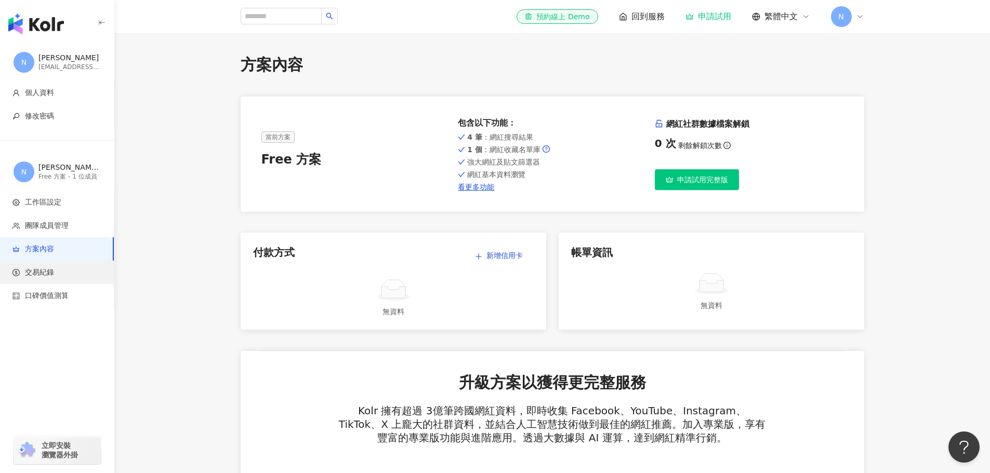
click at [49, 280] on li "交易紀錄" at bounding box center [57, 272] width 114 height 23
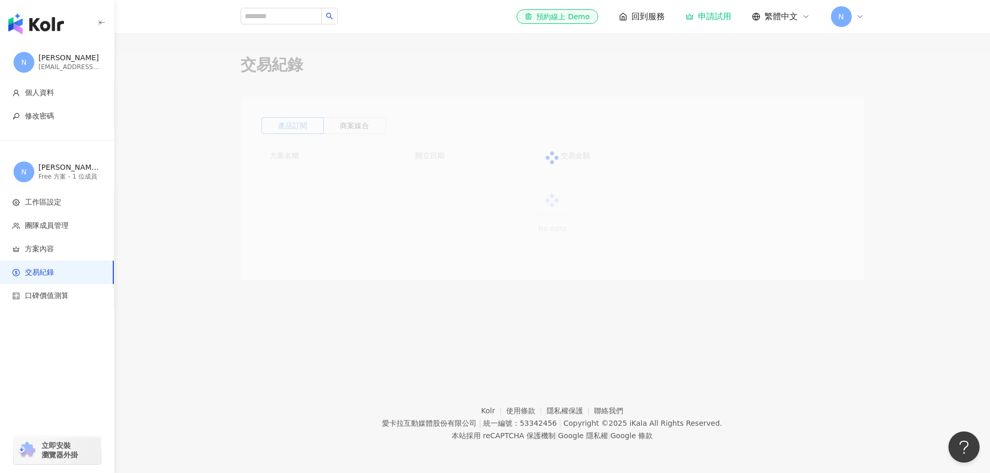
click at [47, 292] on span "口碑價值測算" at bounding box center [47, 296] width 44 height 10
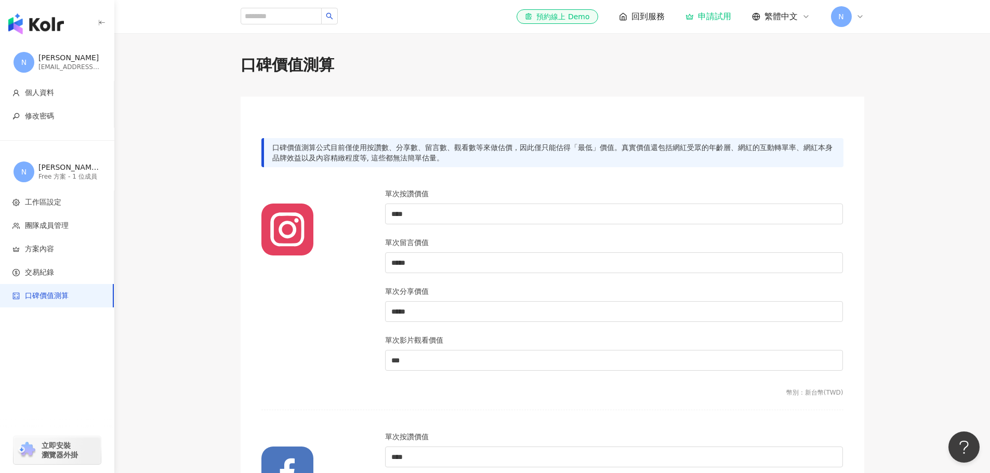
click at [45, 28] on img "button" at bounding box center [36, 24] width 56 height 21
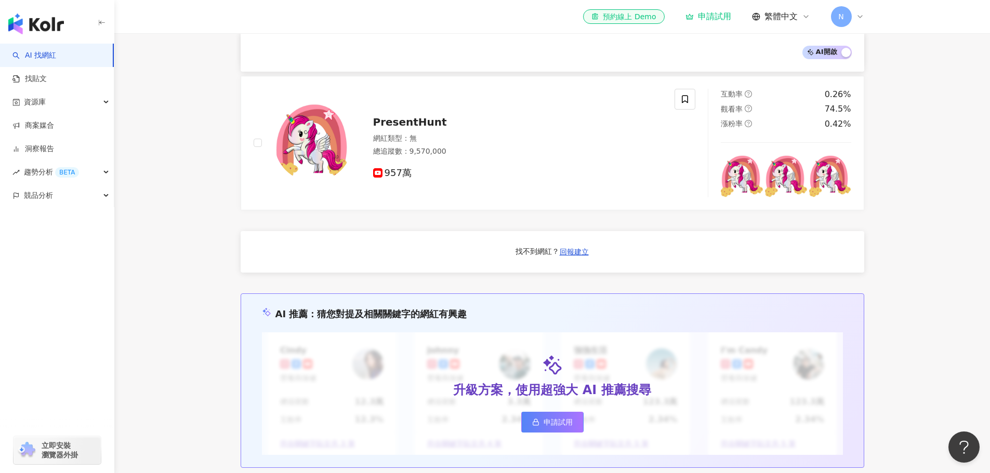
scroll to position [784, 0]
